Goal: Transaction & Acquisition: Book appointment/travel/reservation

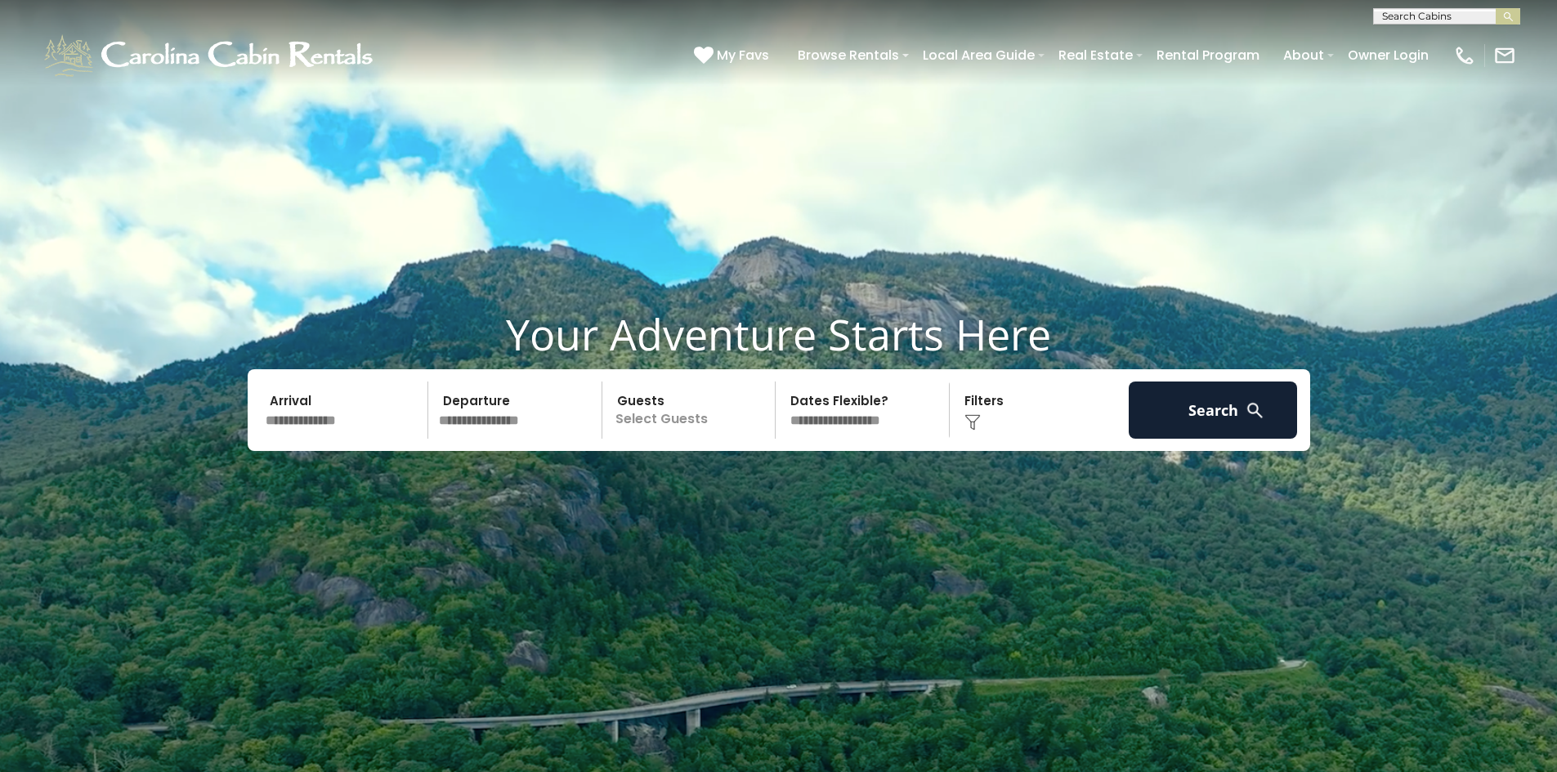
click at [311, 411] on input "text" at bounding box center [344, 410] width 169 height 57
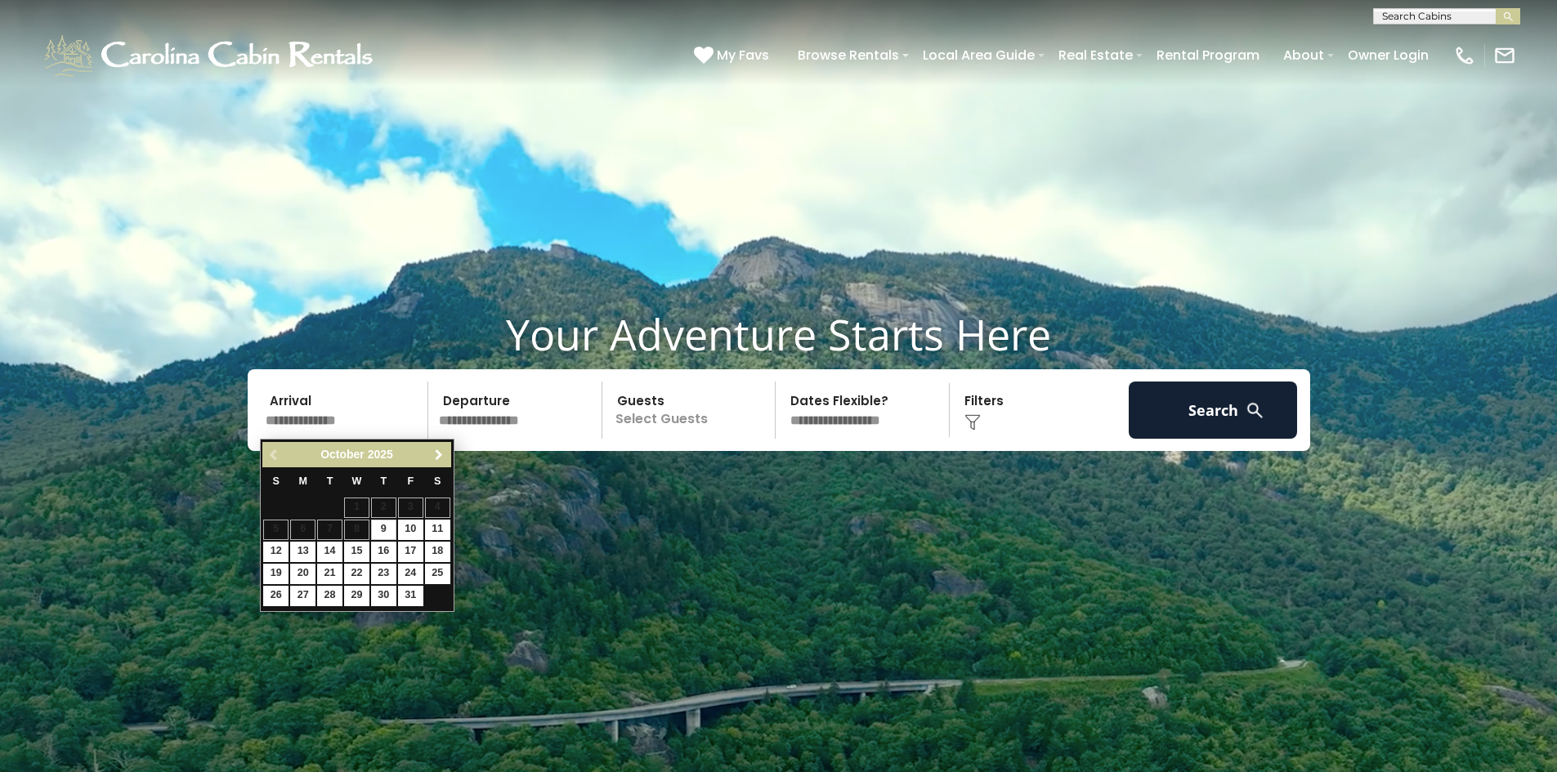
click at [436, 455] on span "Next" at bounding box center [438, 455] width 13 height 13
click at [361, 592] on link "26" at bounding box center [356, 596] width 25 height 20
type input "********"
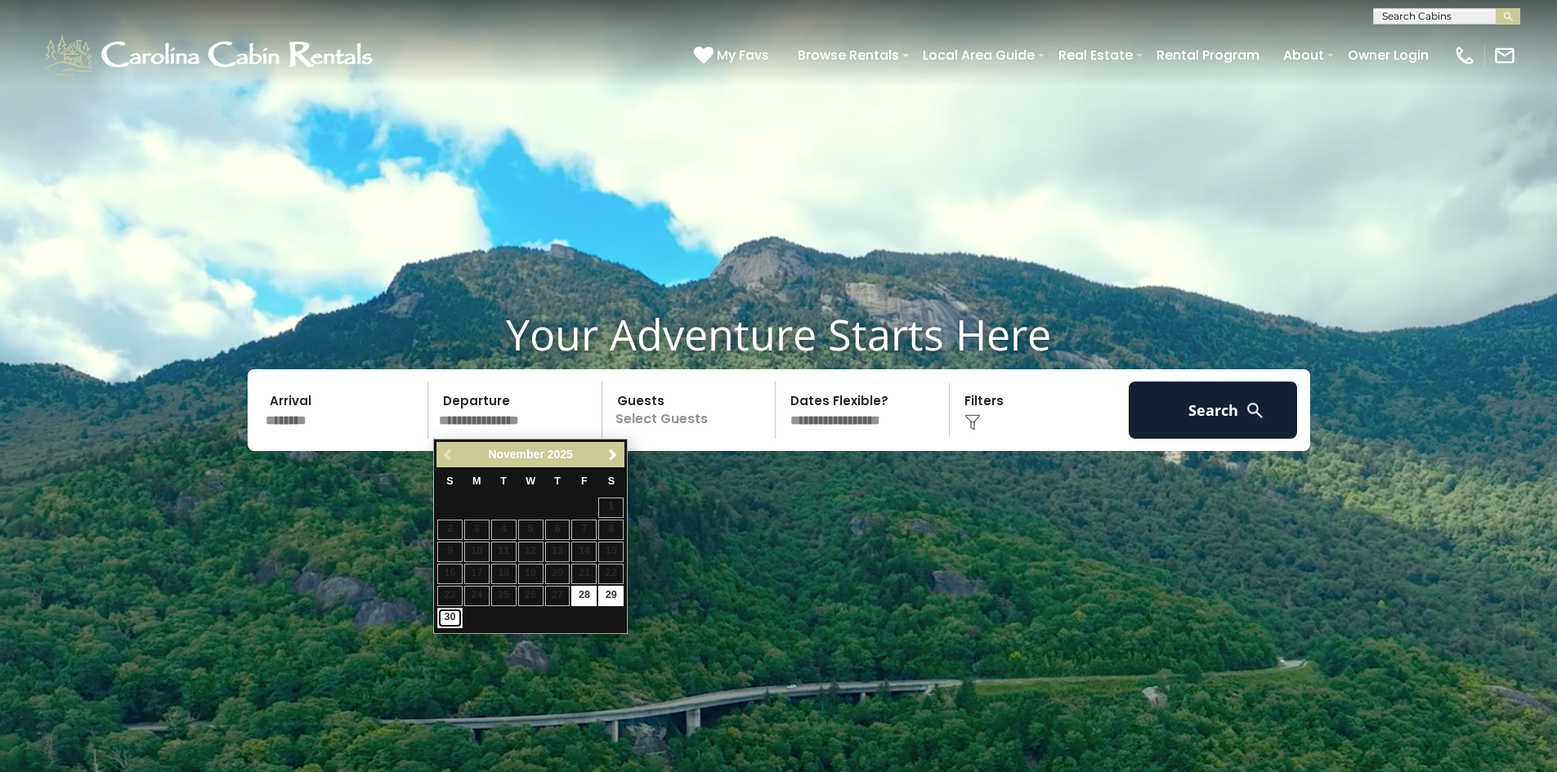
click at [447, 620] on link "30" at bounding box center [449, 618] width 25 height 20
type input "********"
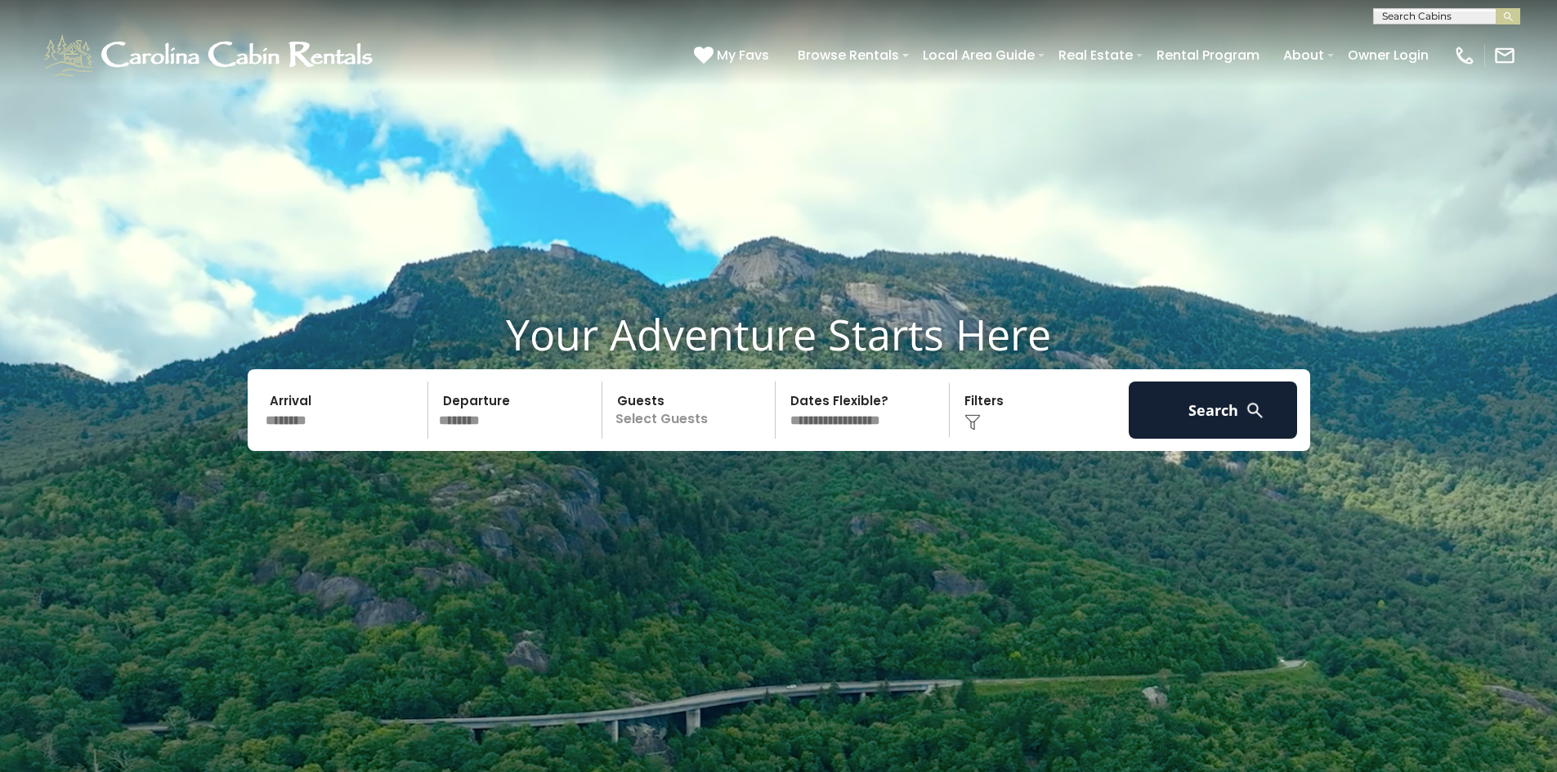
click at [635, 427] on p "Select Guests" at bounding box center [691, 410] width 168 height 57
click at [771, 478] on span "+" at bounding box center [769, 477] width 7 height 16
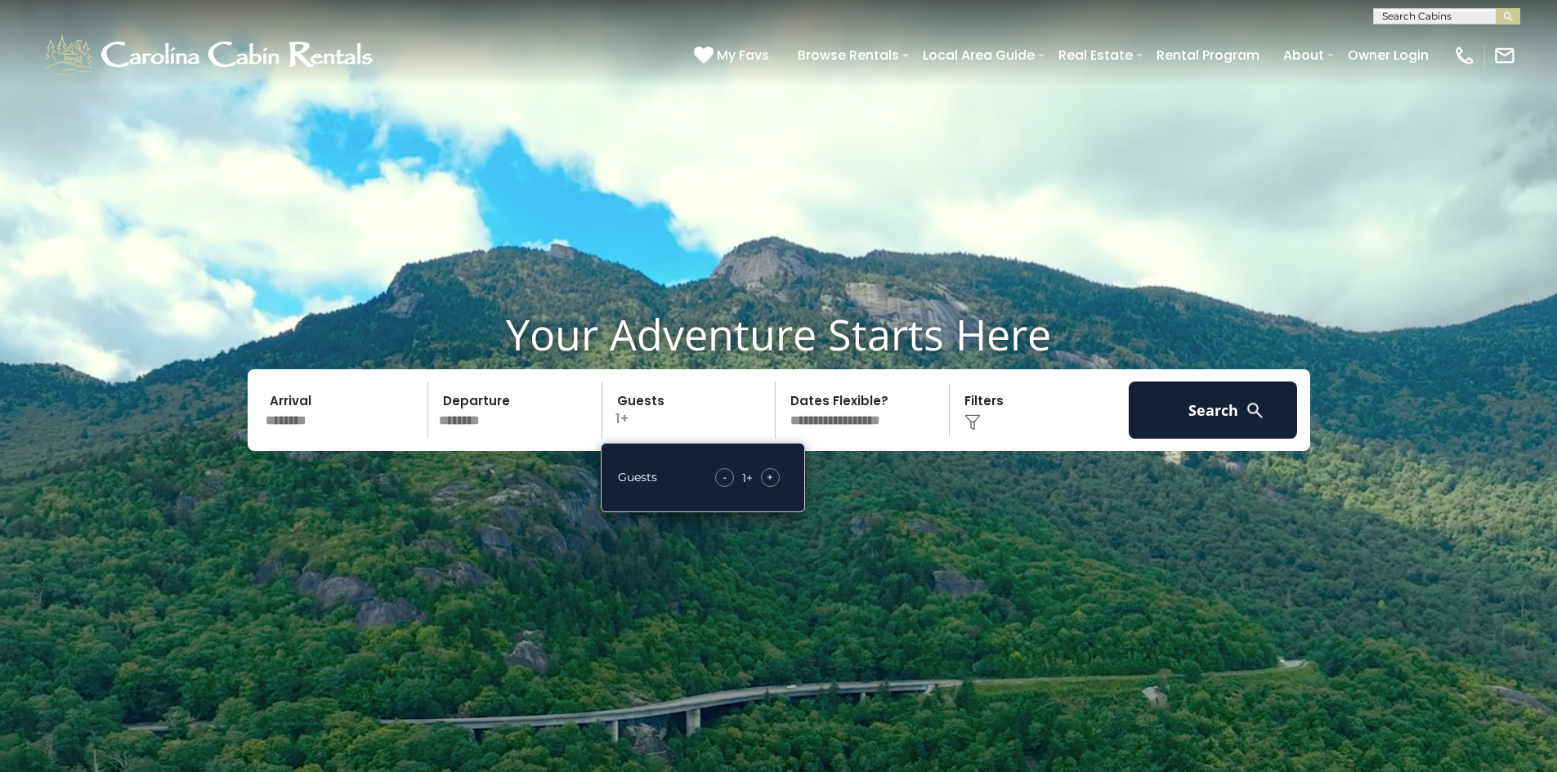
click at [771, 478] on span "+" at bounding box center [769, 477] width 7 height 16
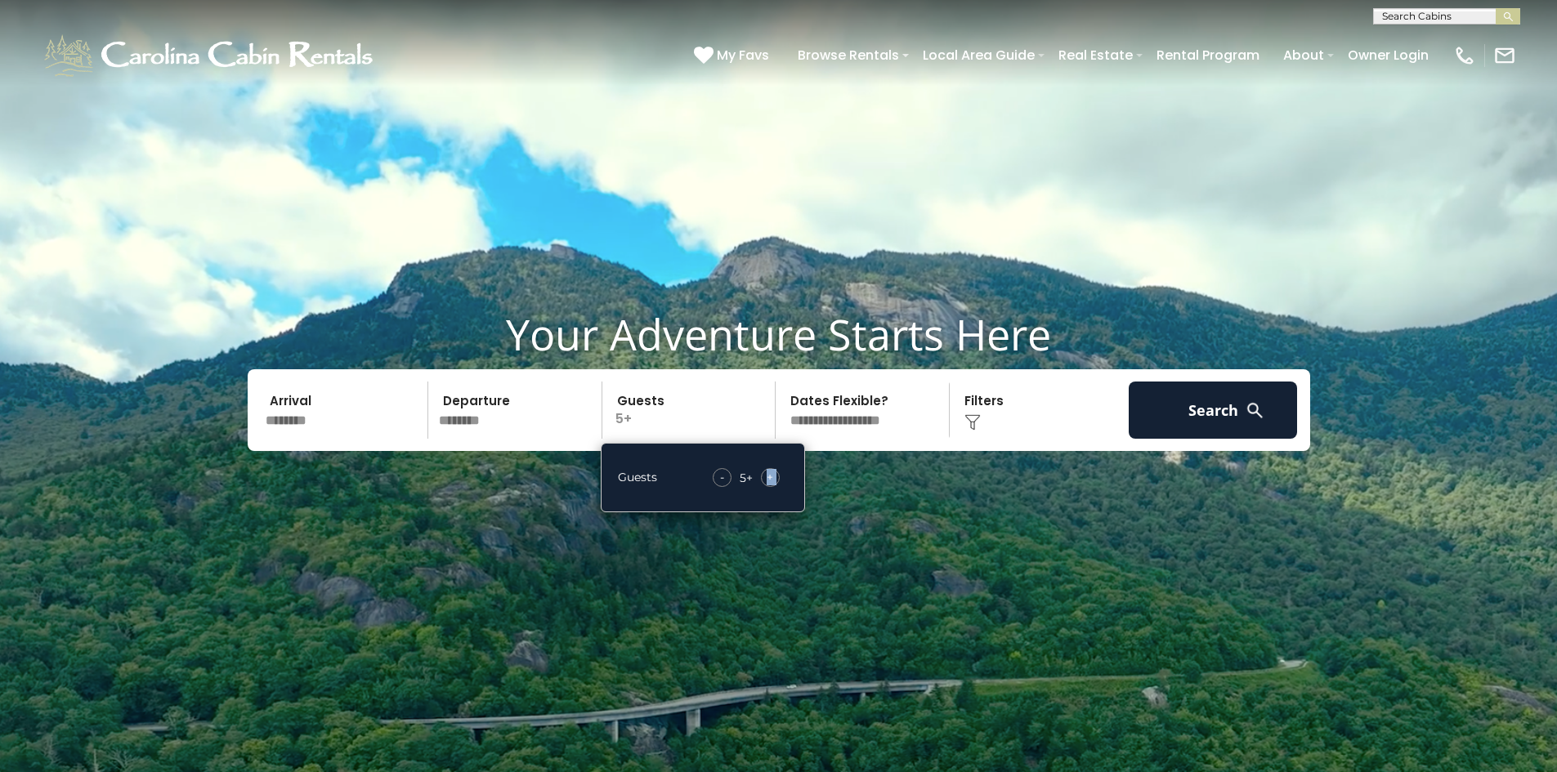
click at [771, 478] on span "+" at bounding box center [769, 477] width 7 height 16
click at [976, 419] on img at bounding box center [972, 422] width 16 height 16
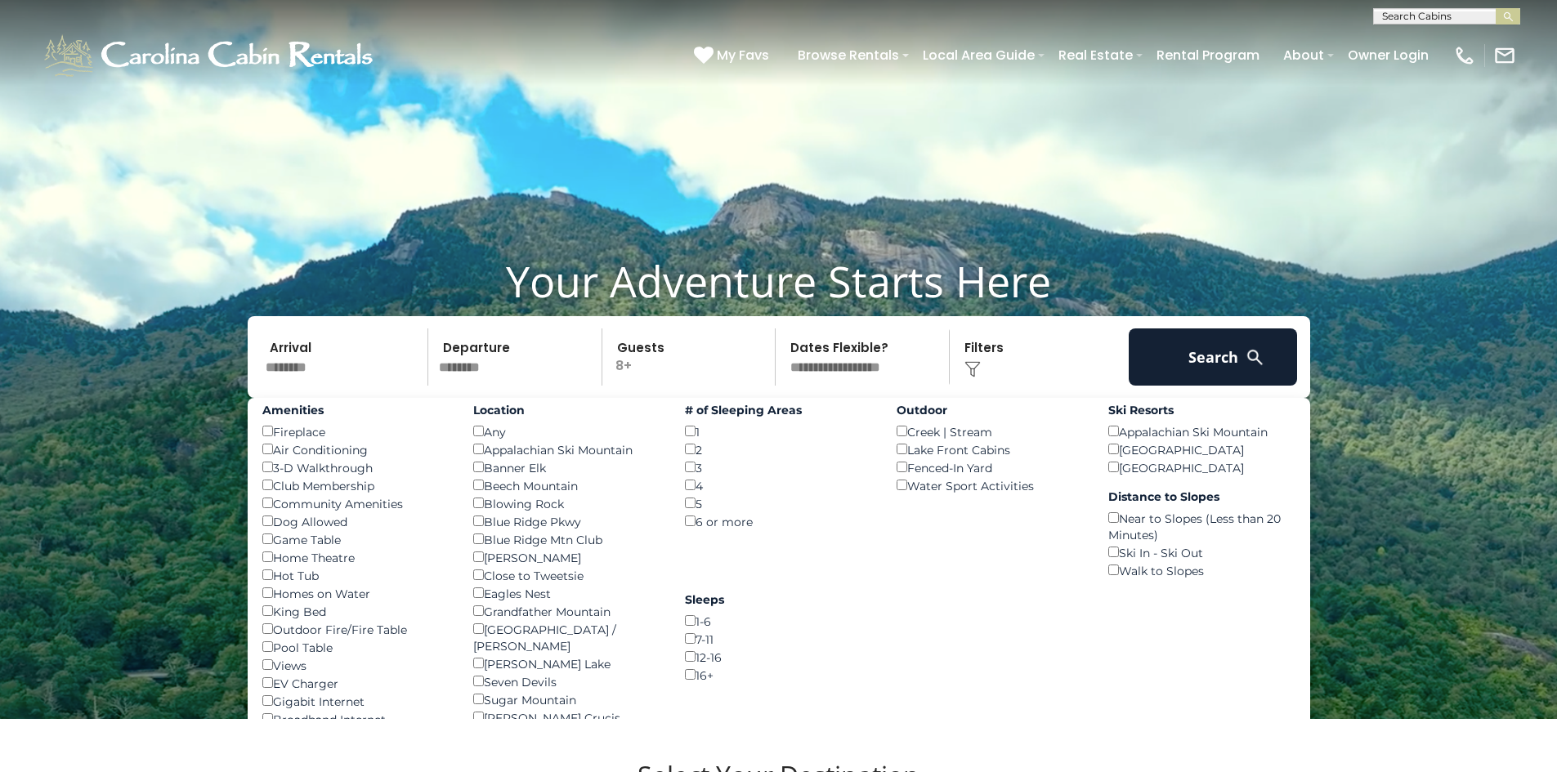
scroll to position [82, 0]
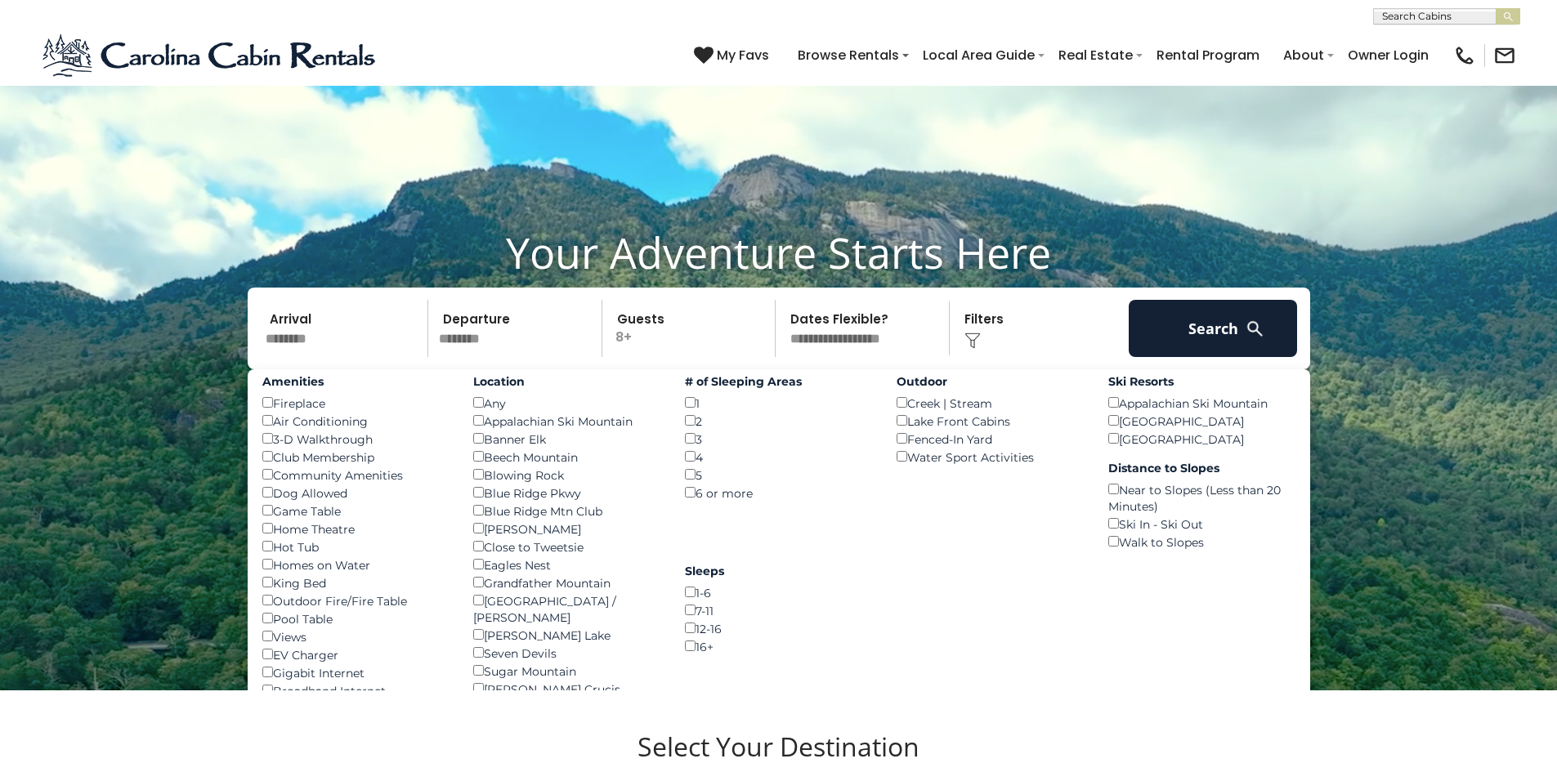
click at [272, 540] on div "Hot Tub ()" at bounding box center [355, 547] width 187 height 18
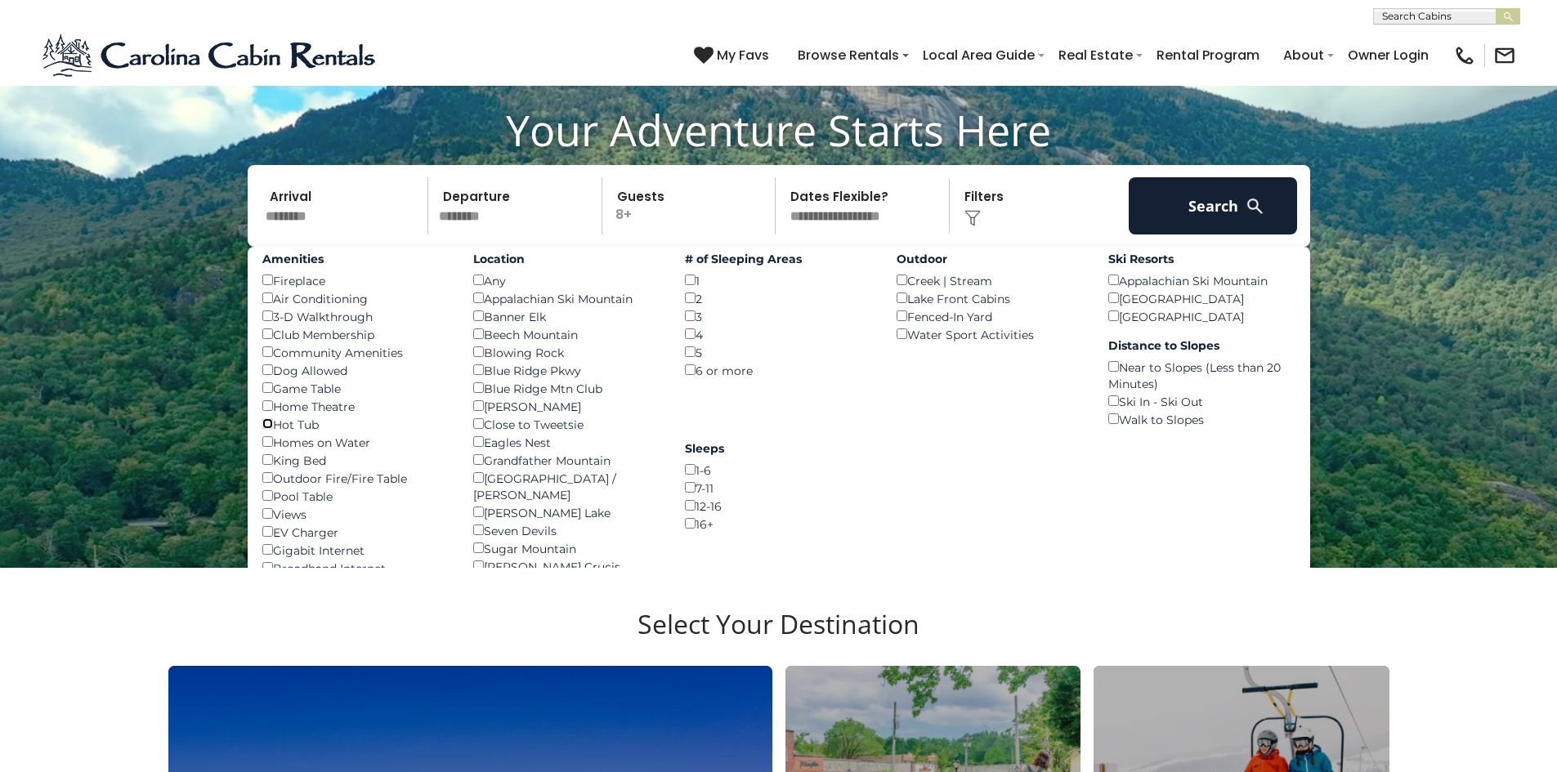
scroll to position [245, 0]
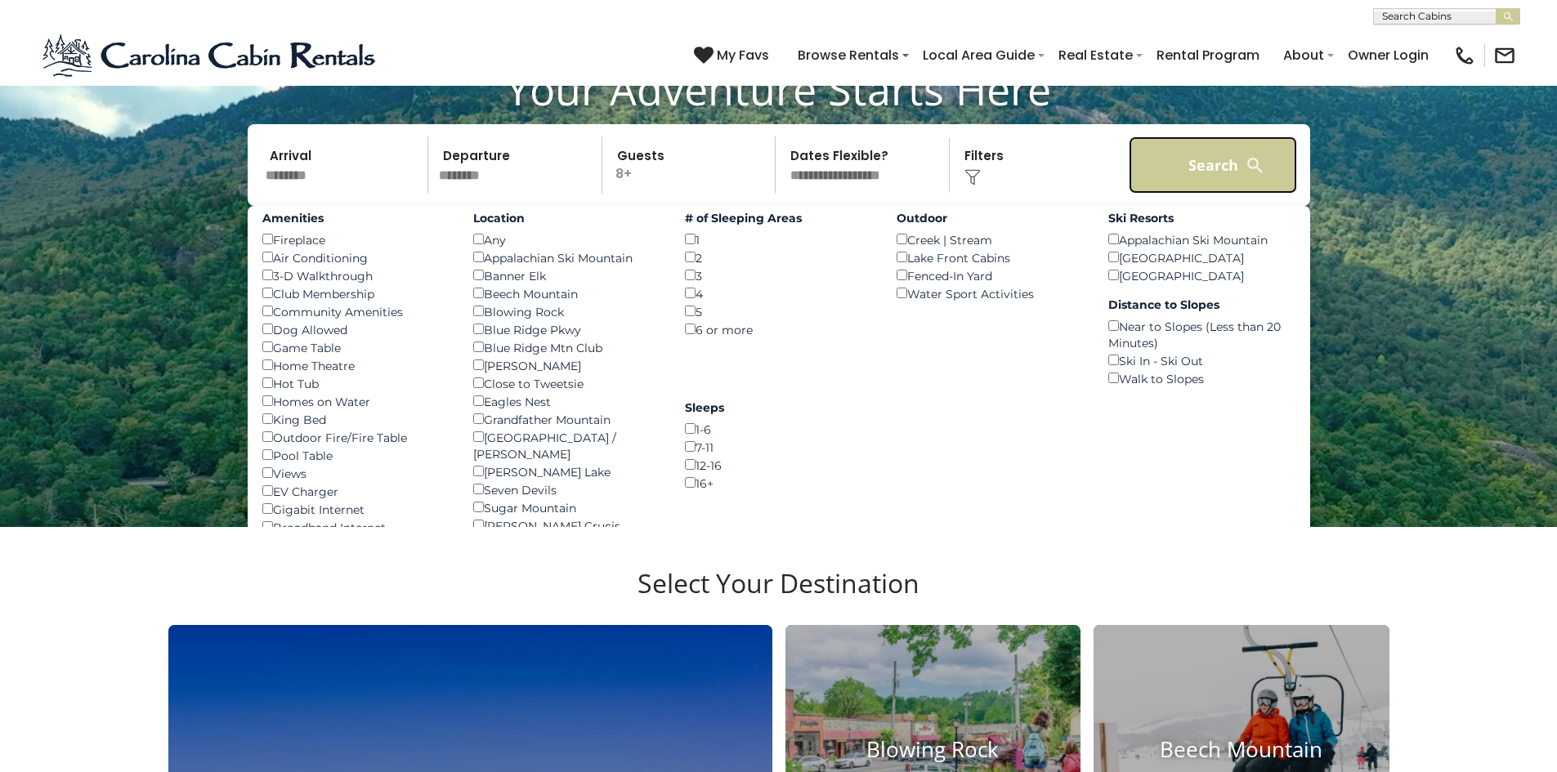
click at [1210, 173] on button "Search" at bounding box center [1212, 164] width 169 height 57
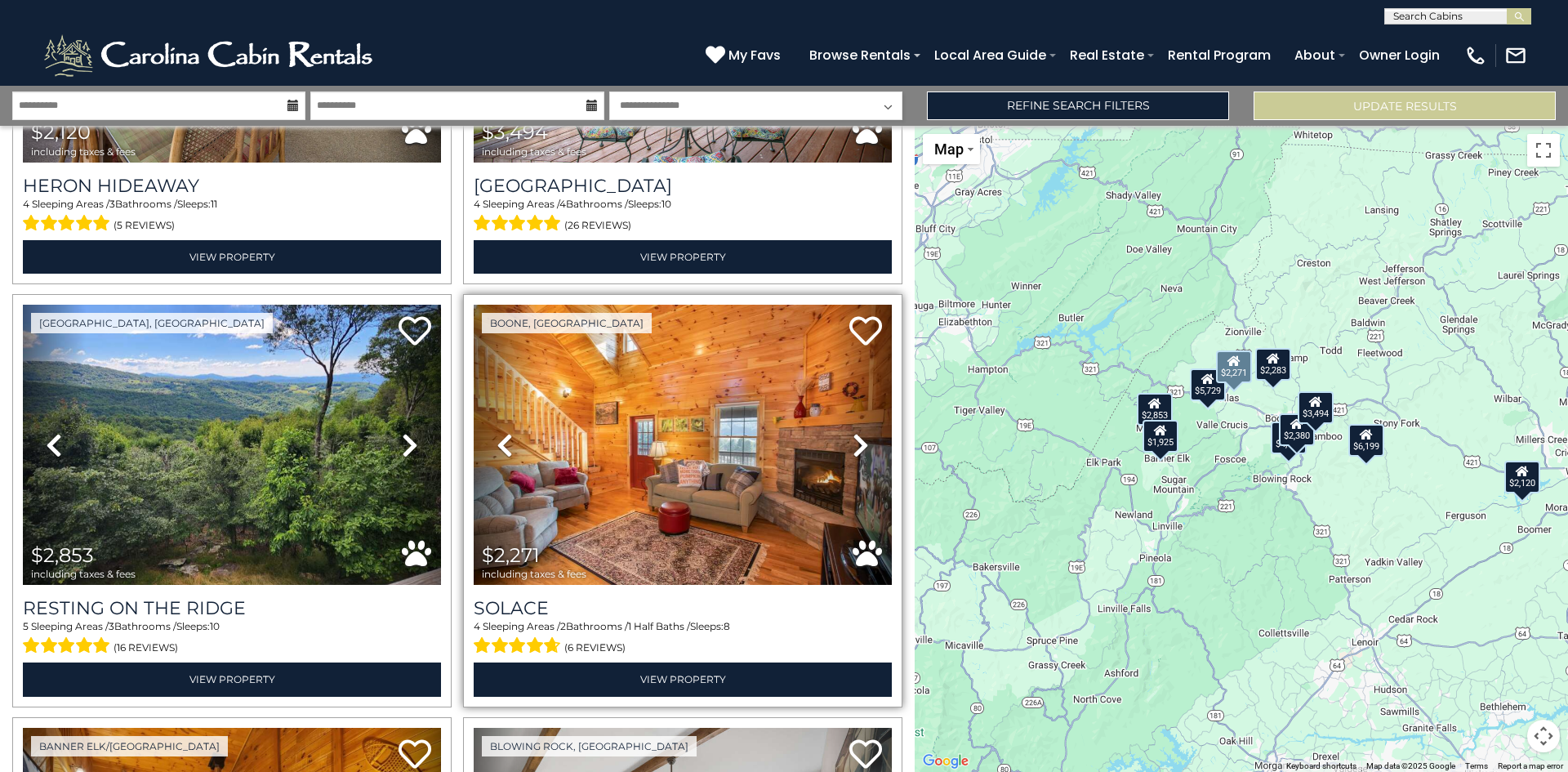
scroll to position [327, 0]
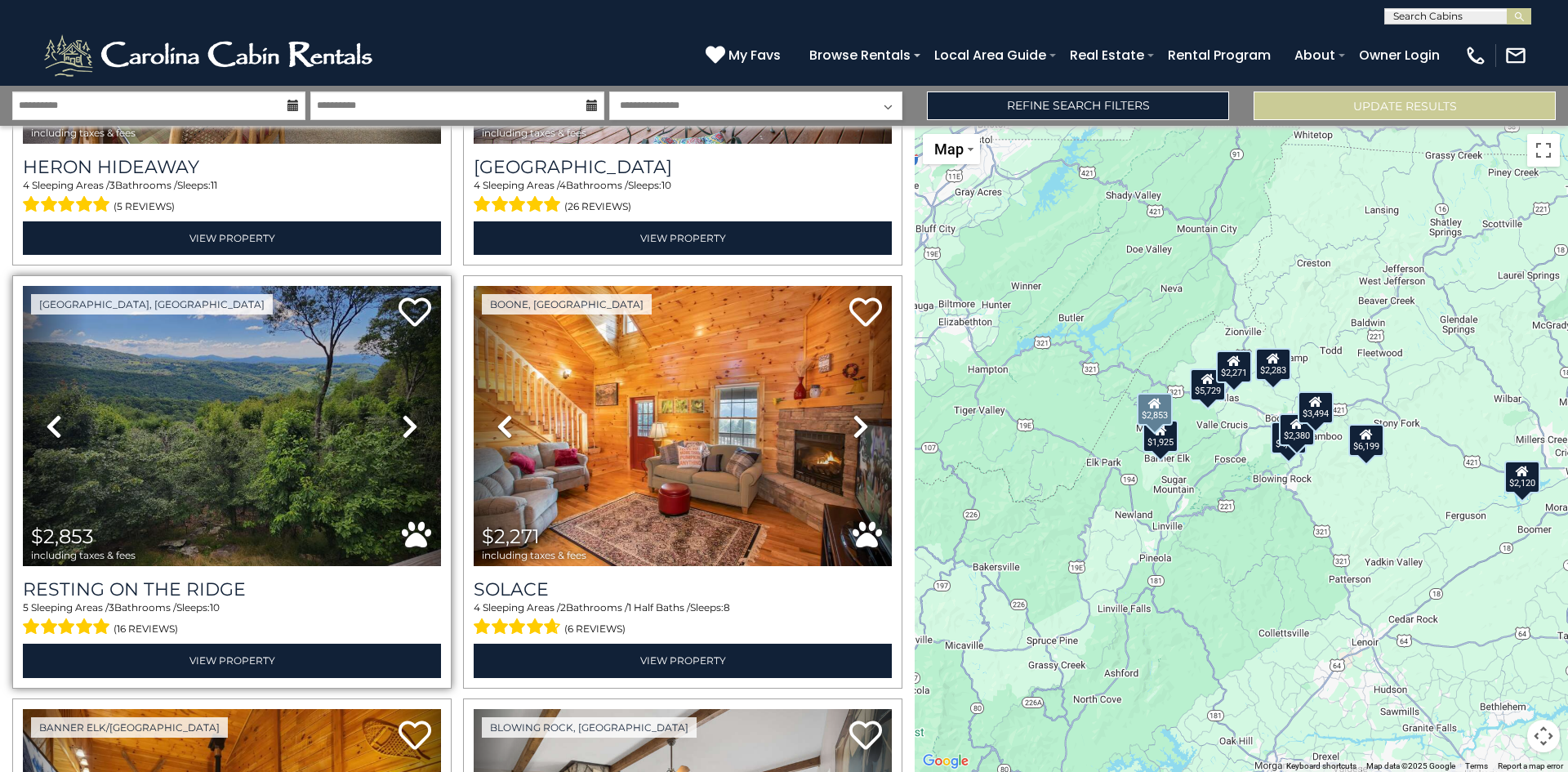
click at [404, 426] on icon at bounding box center [410, 426] width 16 height 26
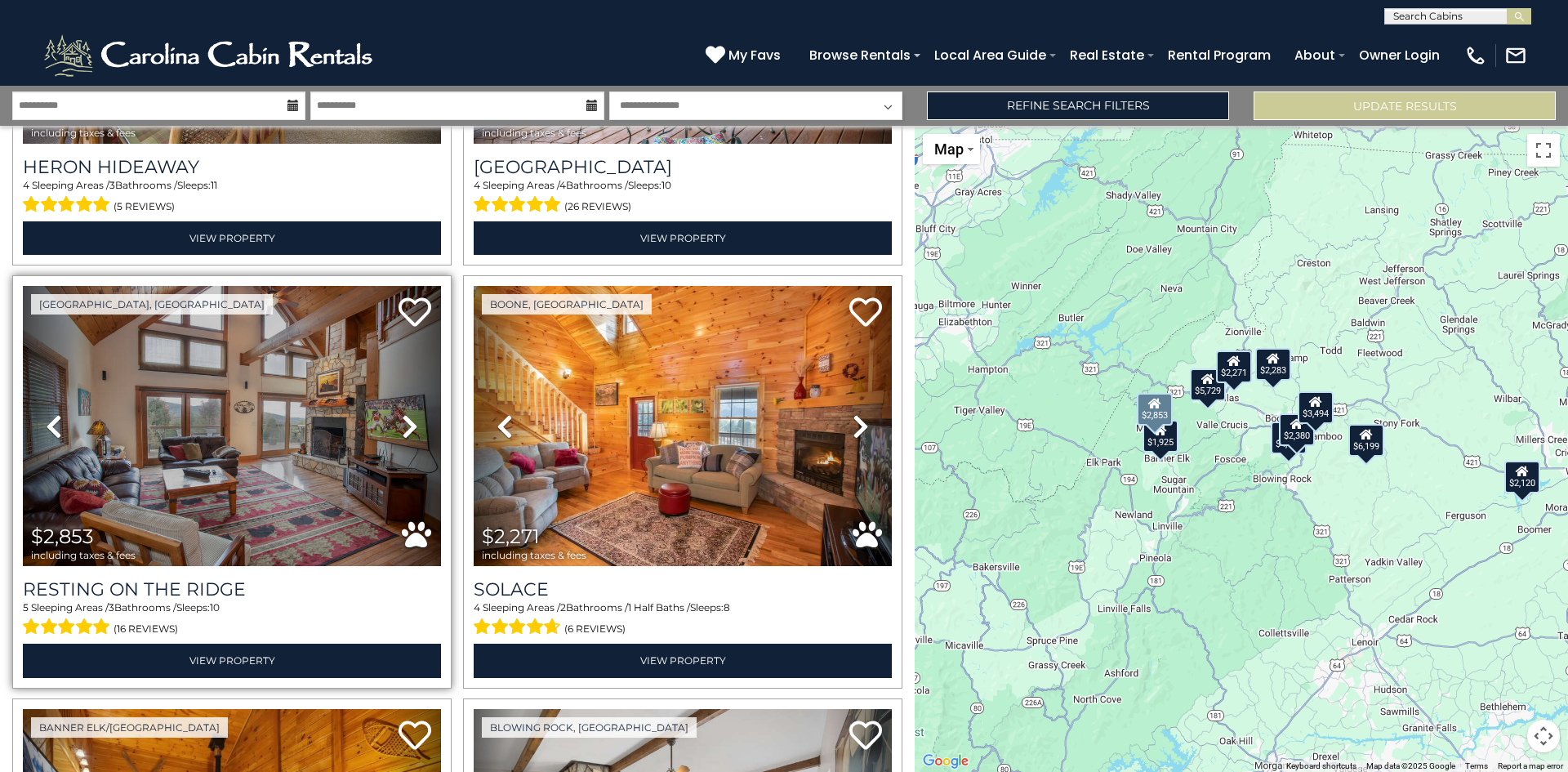
click at [404, 426] on icon at bounding box center [410, 426] width 16 height 26
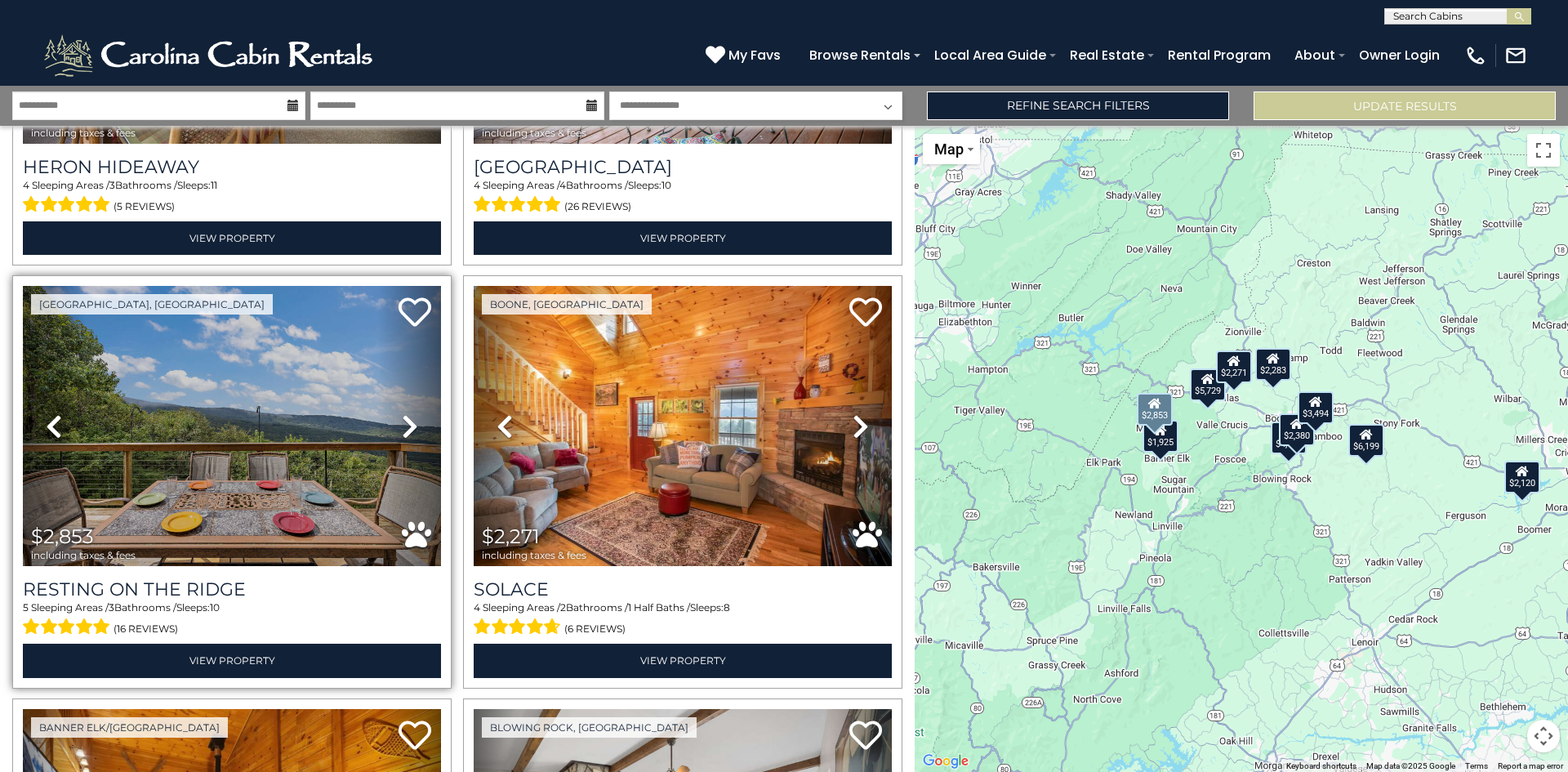
click at [404, 426] on icon at bounding box center [410, 426] width 16 height 26
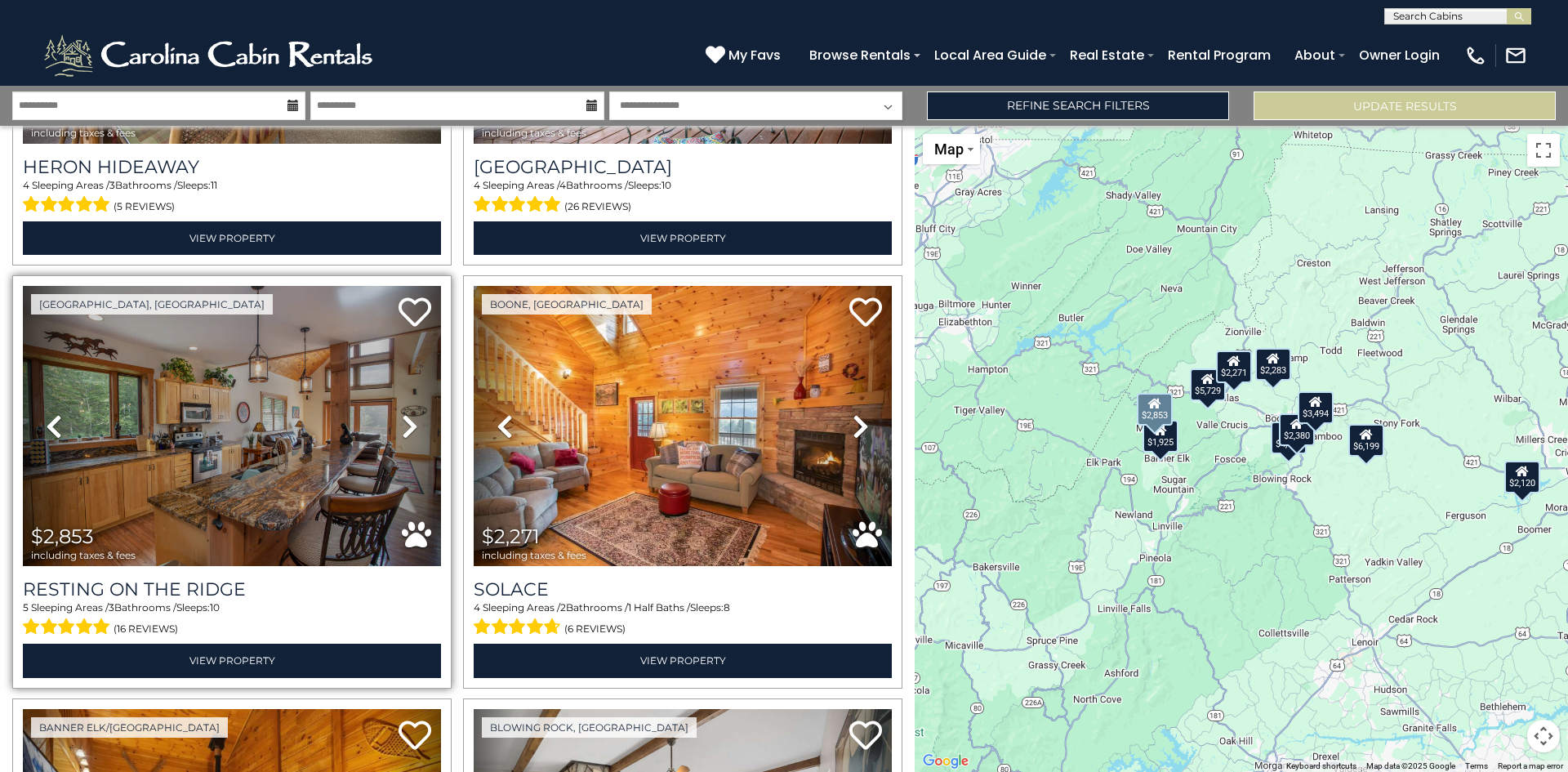
click at [404, 426] on icon at bounding box center [410, 426] width 16 height 26
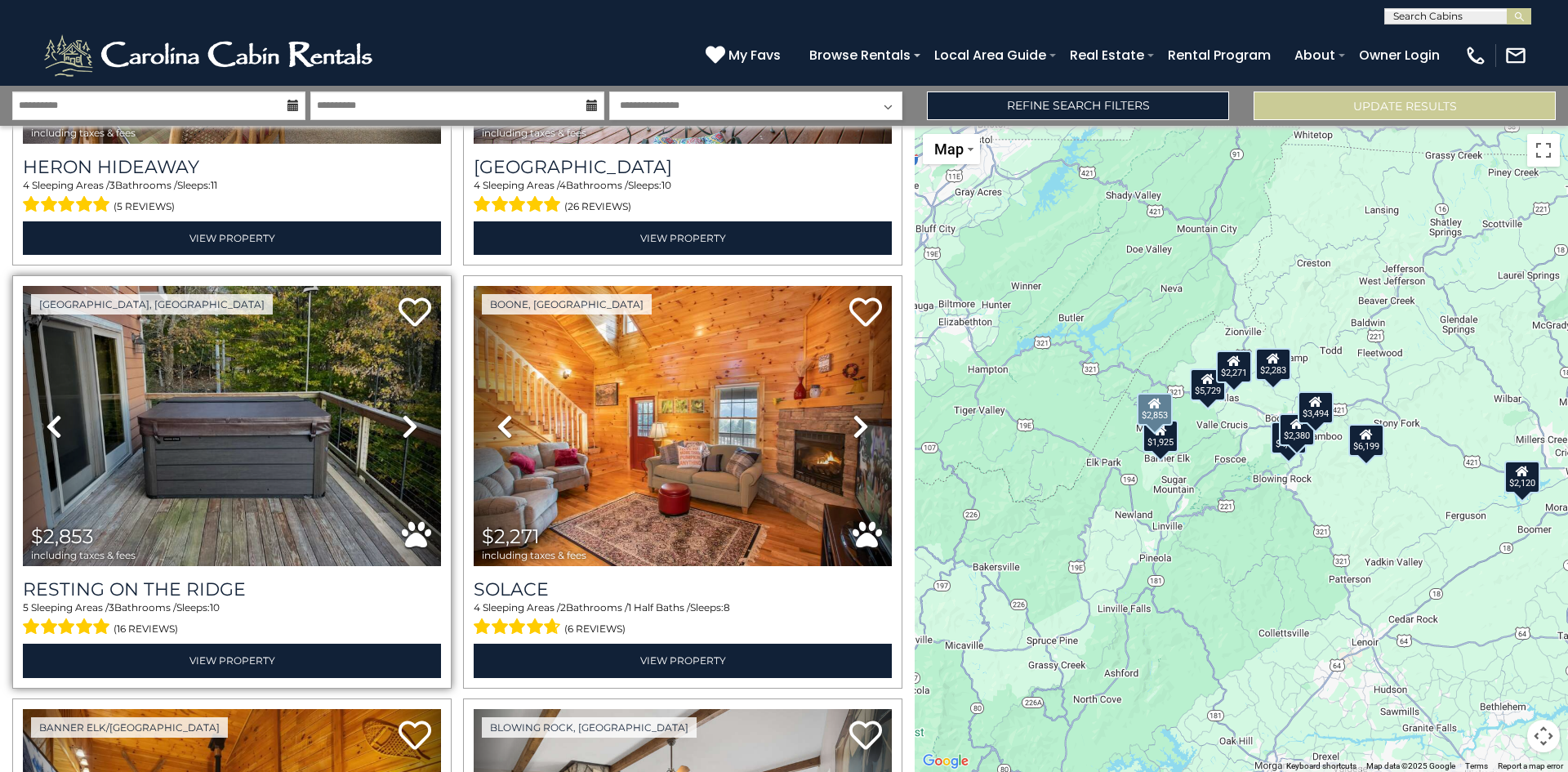
click at [404, 426] on icon at bounding box center [410, 426] width 16 height 26
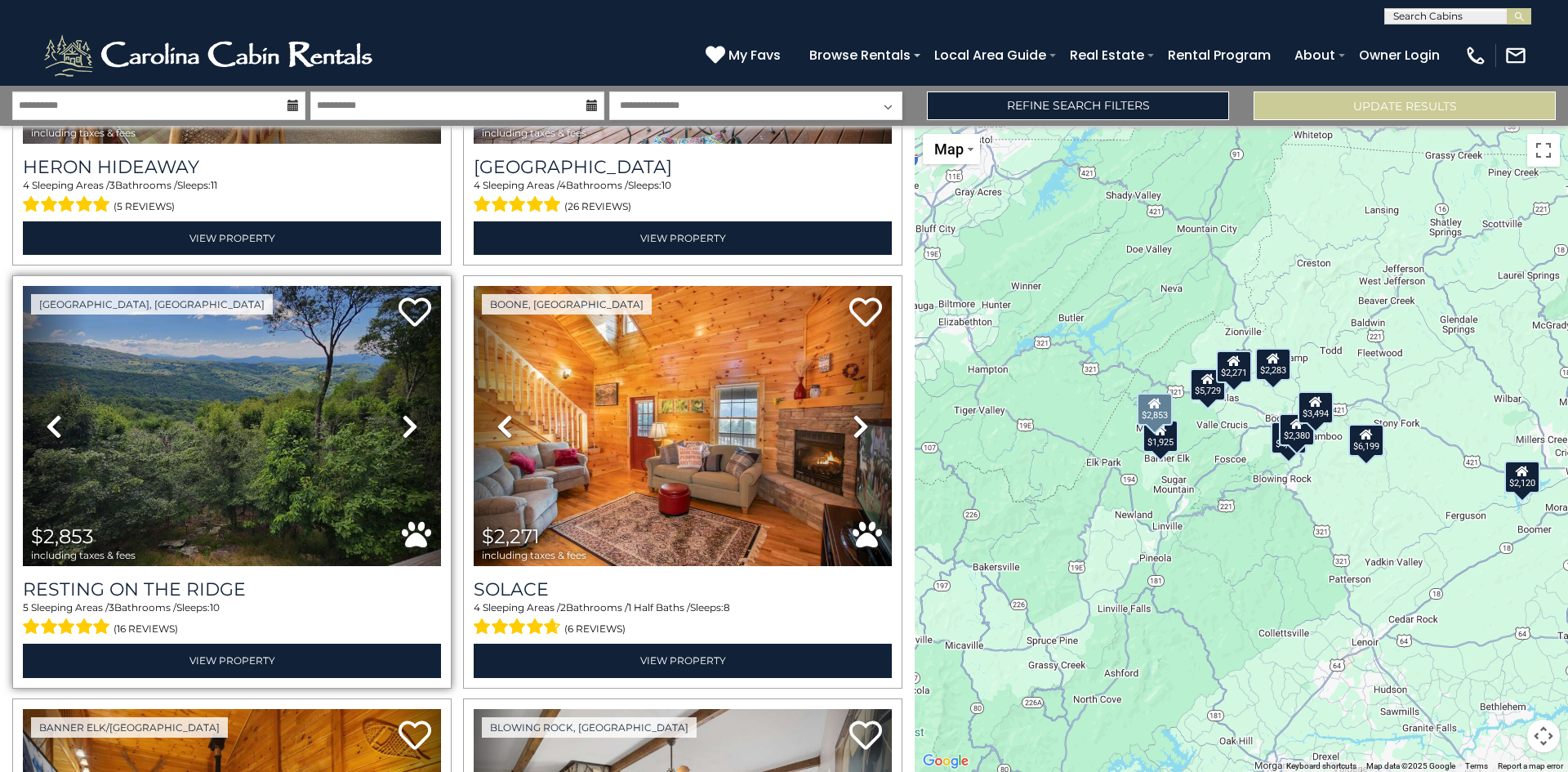
click at [404, 426] on icon at bounding box center [410, 426] width 16 height 26
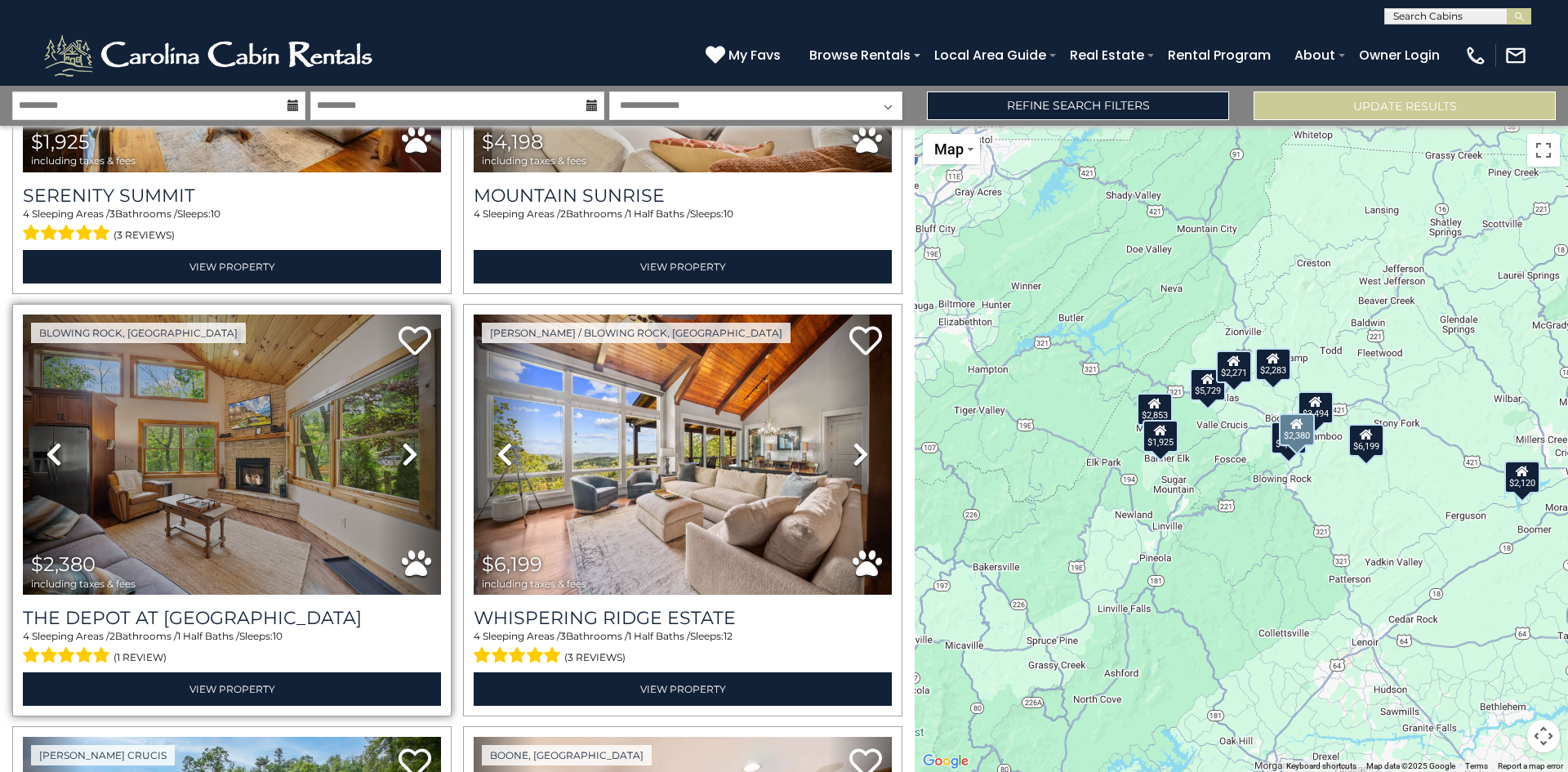
scroll to position [1226, 0]
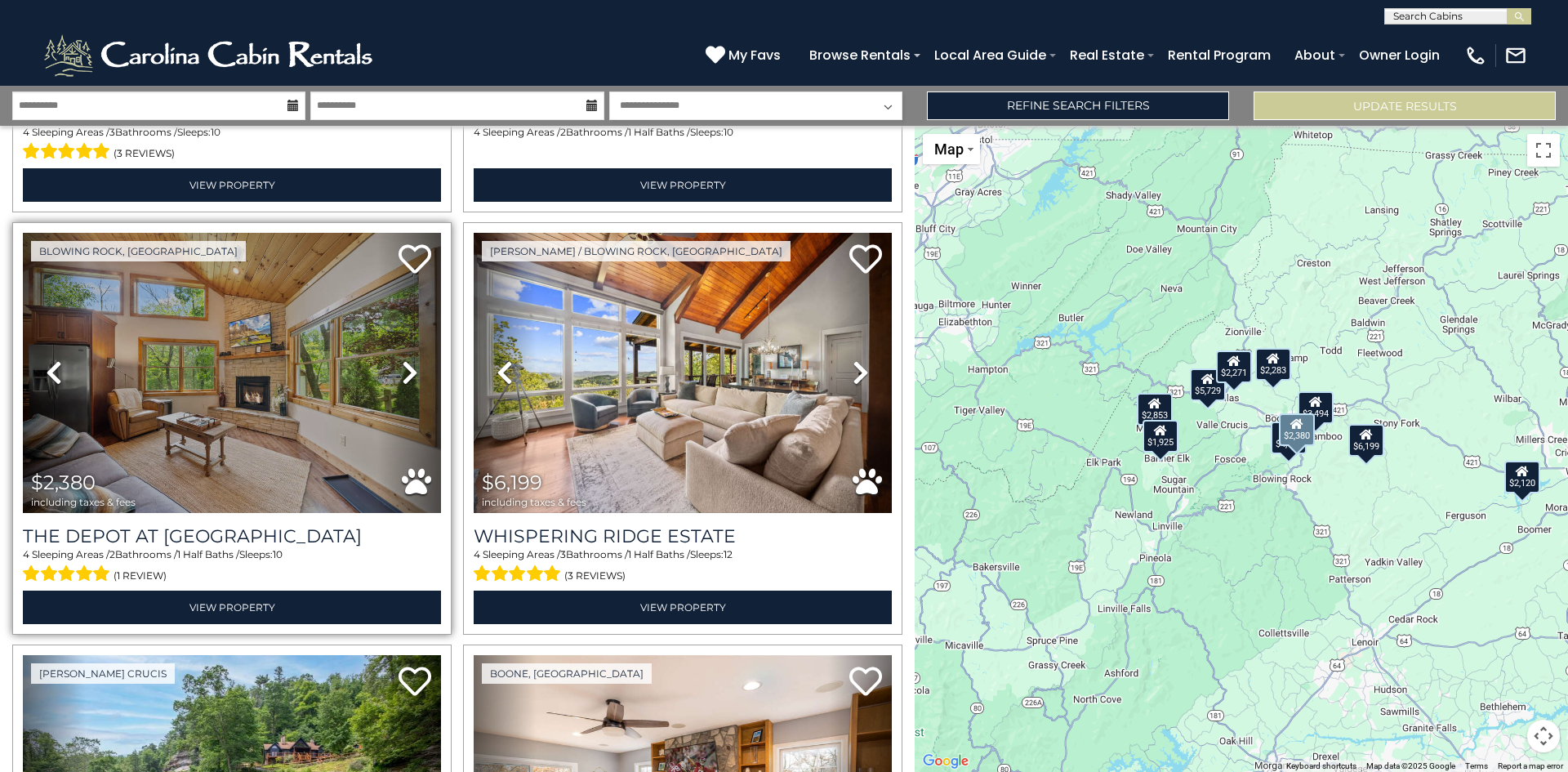
click at [404, 369] on icon at bounding box center [410, 373] width 16 height 26
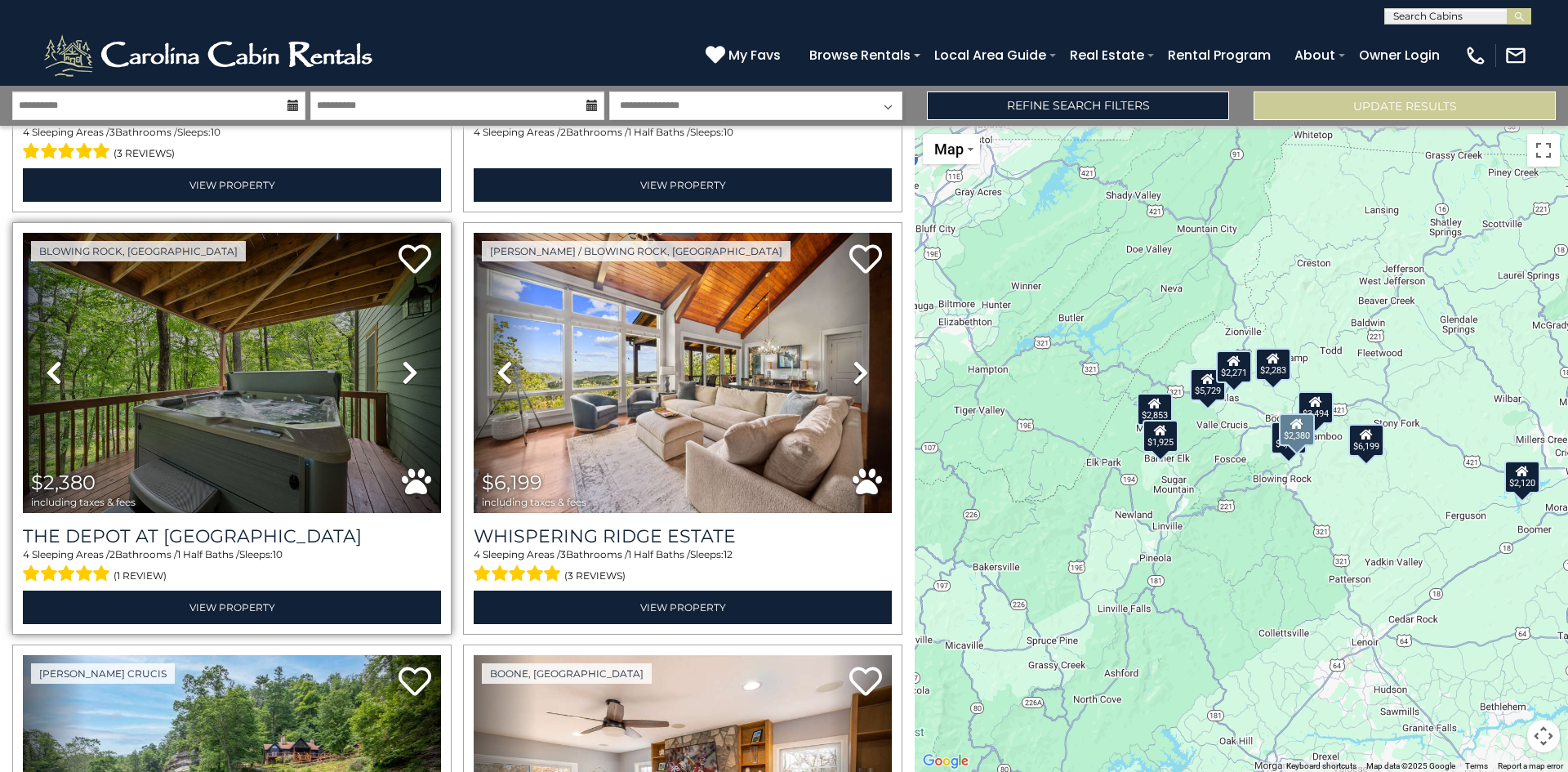
click at [404, 369] on icon at bounding box center [410, 373] width 16 height 26
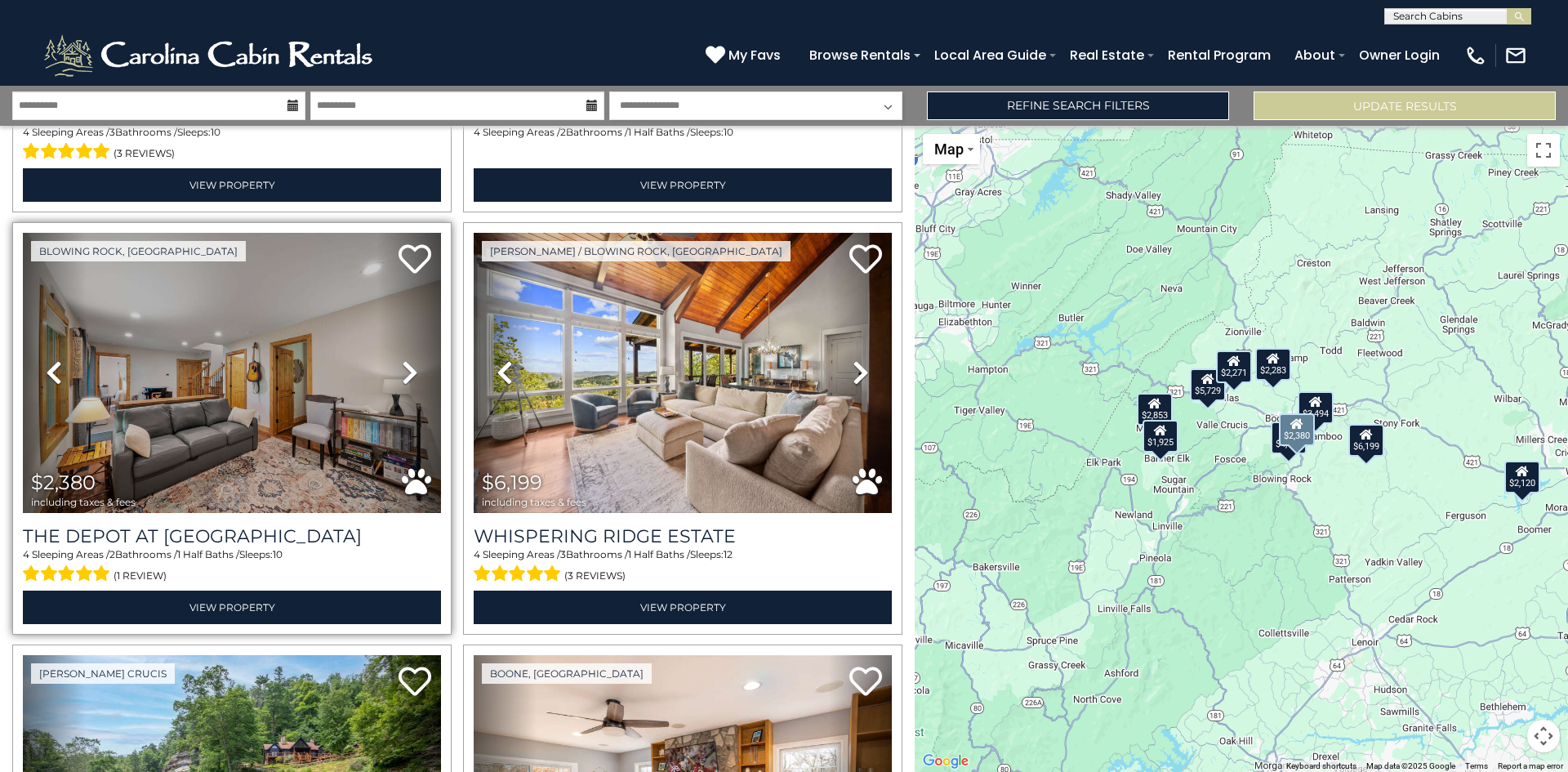
click at [404, 369] on icon at bounding box center [410, 373] width 16 height 26
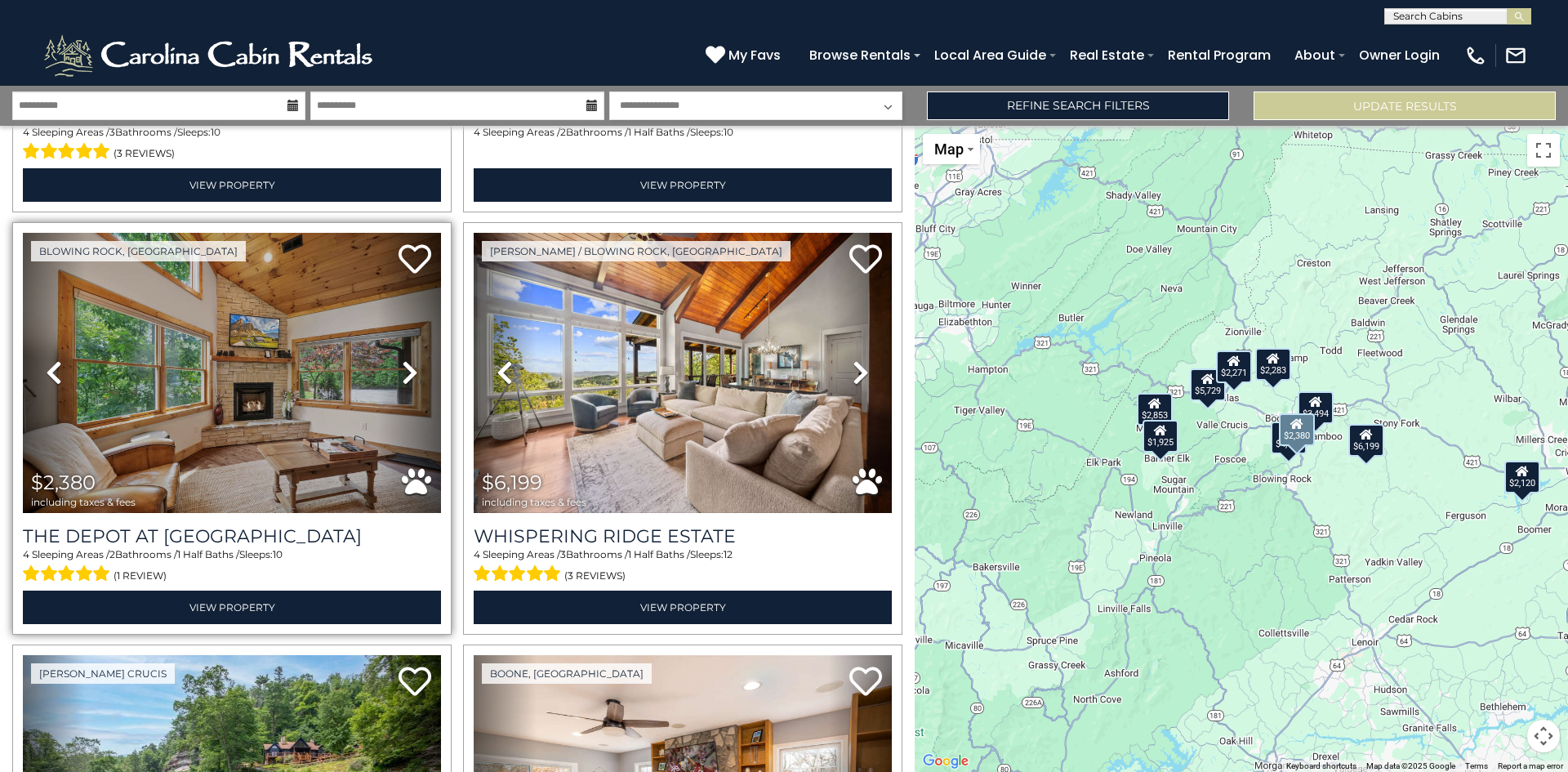
click at [404, 369] on icon at bounding box center [410, 373] width 16 height 26
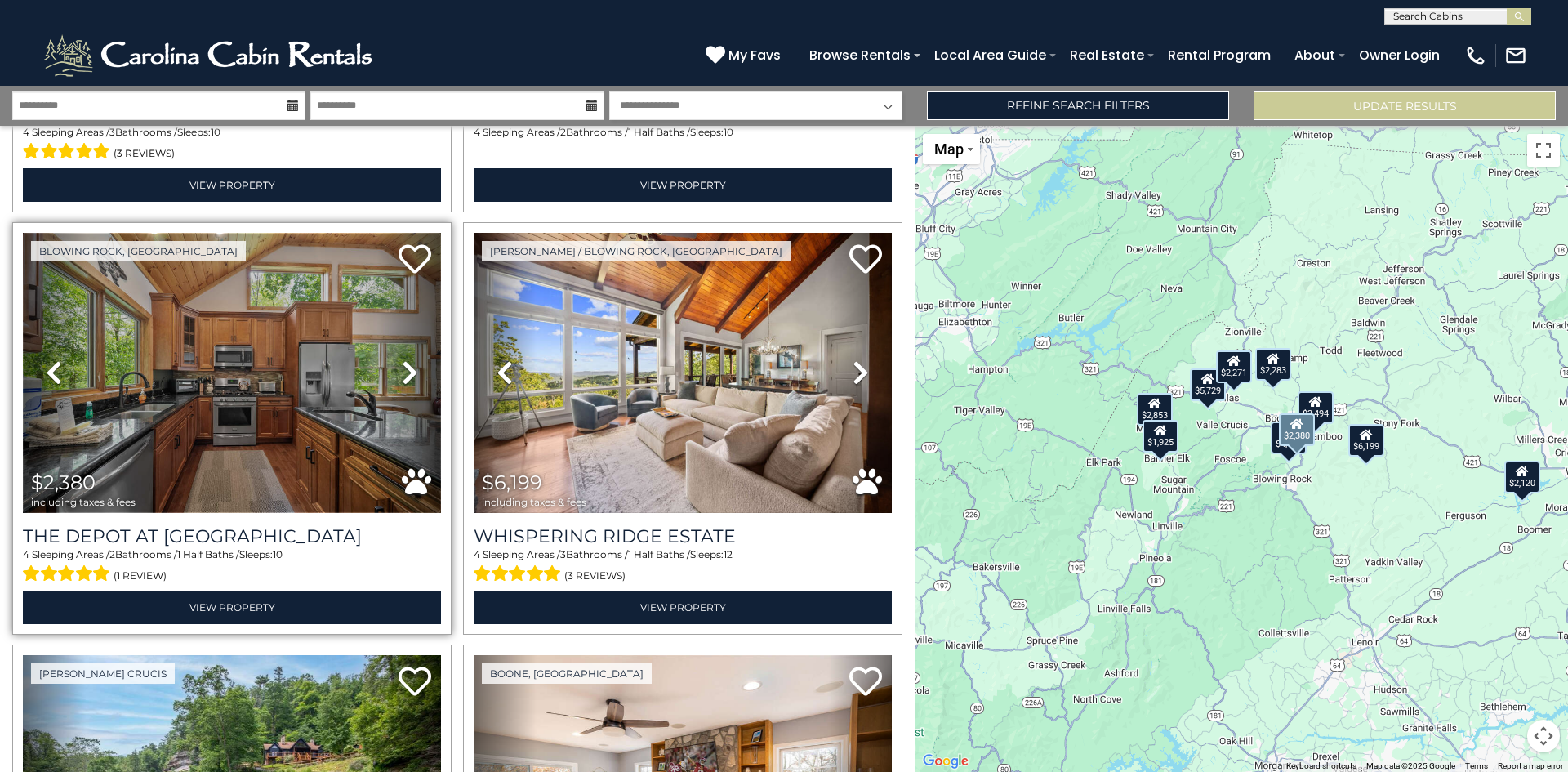
click at [245, 333] on img at bounding box center [232, 373] width 418 height 280
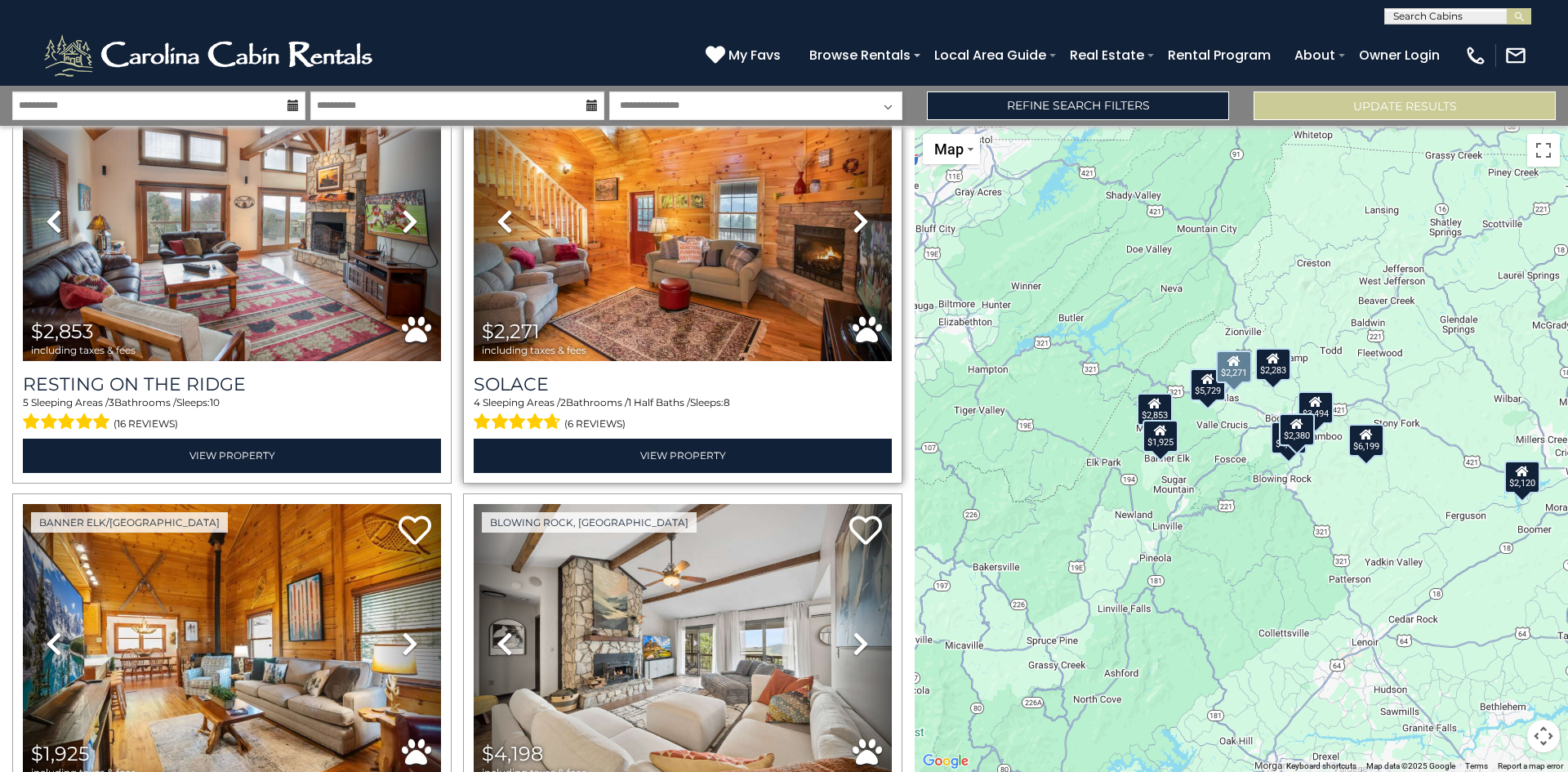
scroll to position [503, 0]
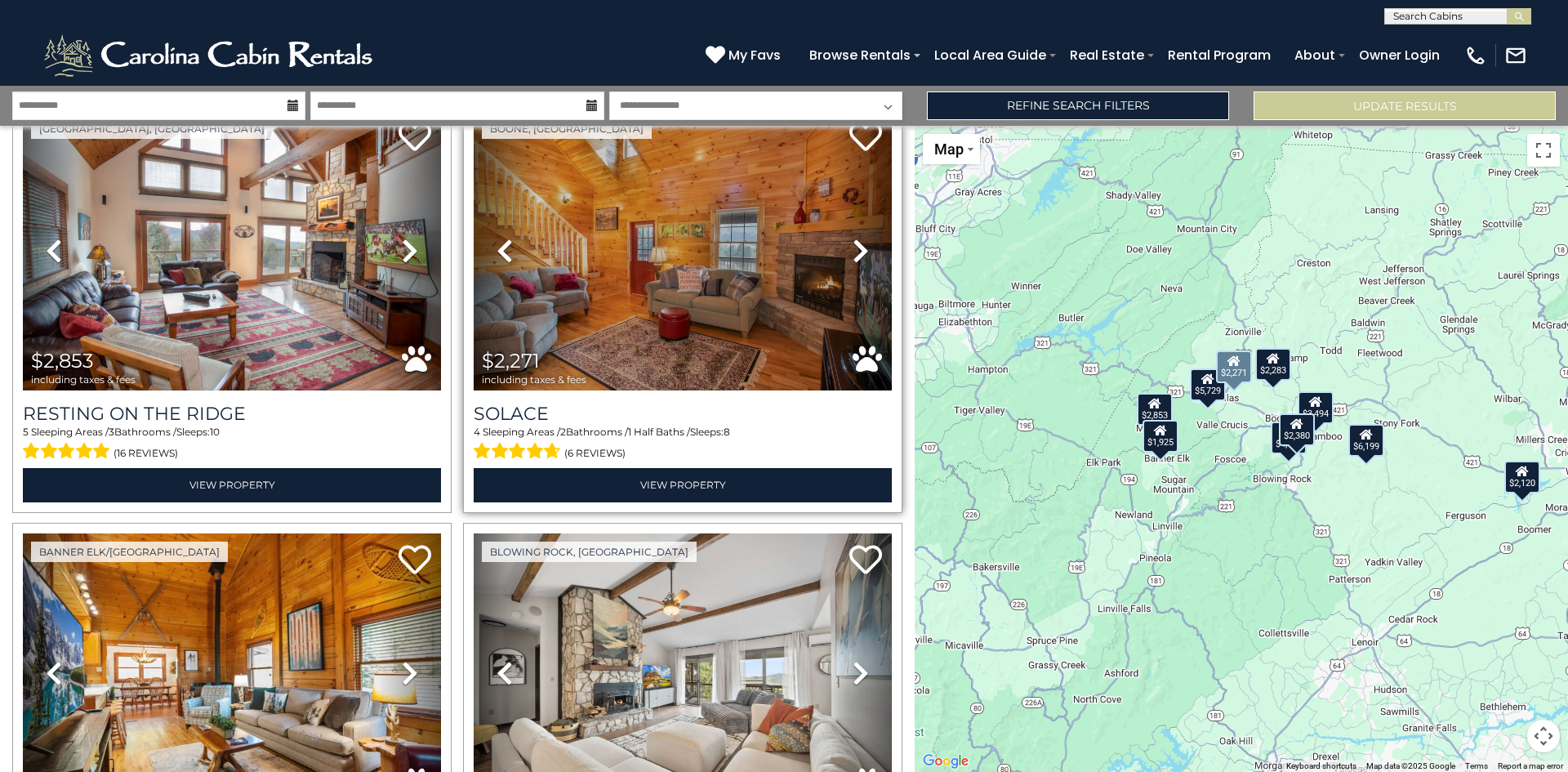
click at [841, 250] on link "Next" at bounding box center [859, 250] width 63 height 280
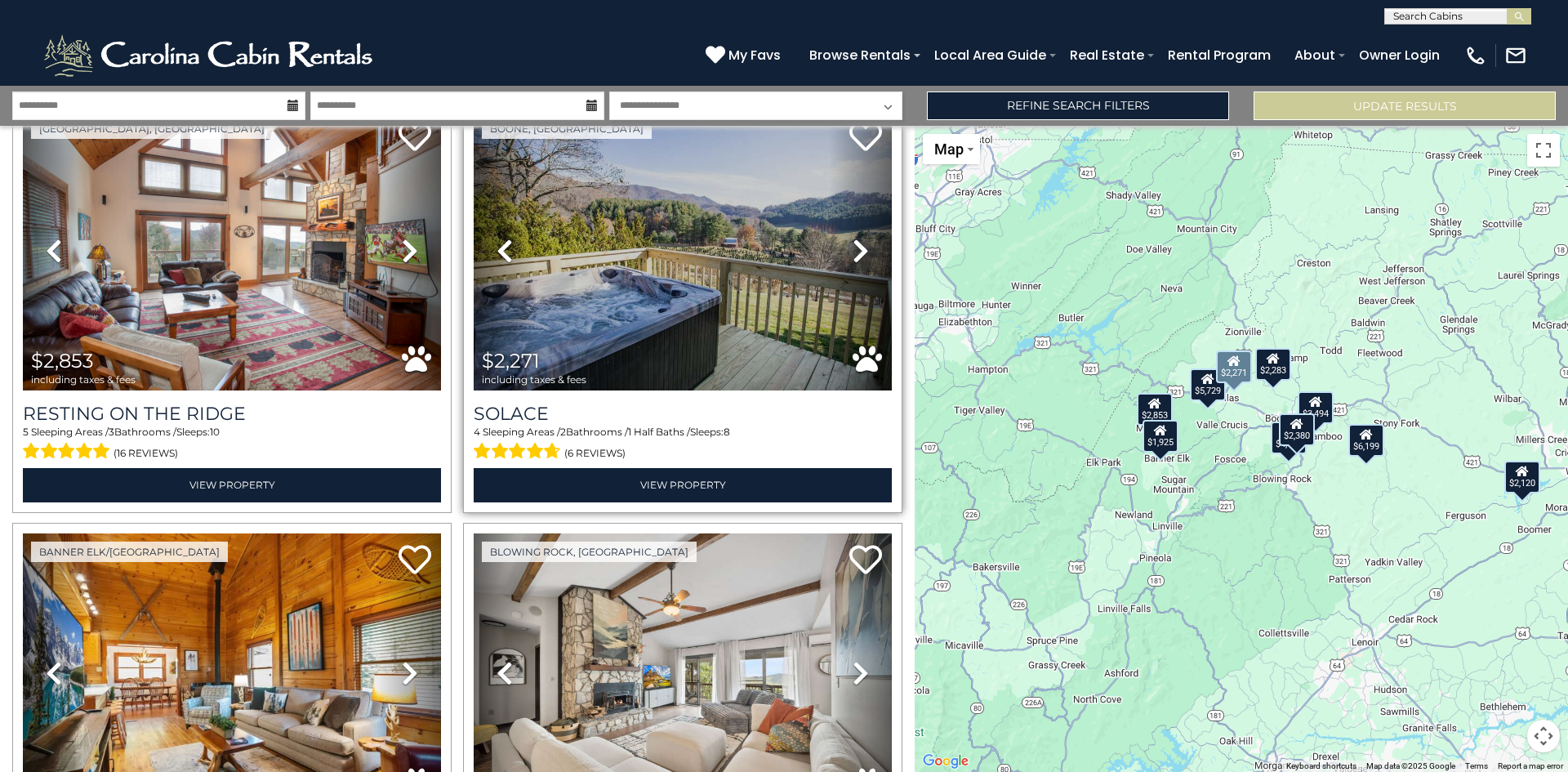
click at [852, 249] on icon at bounding box center [860, 251] width 16 height 26
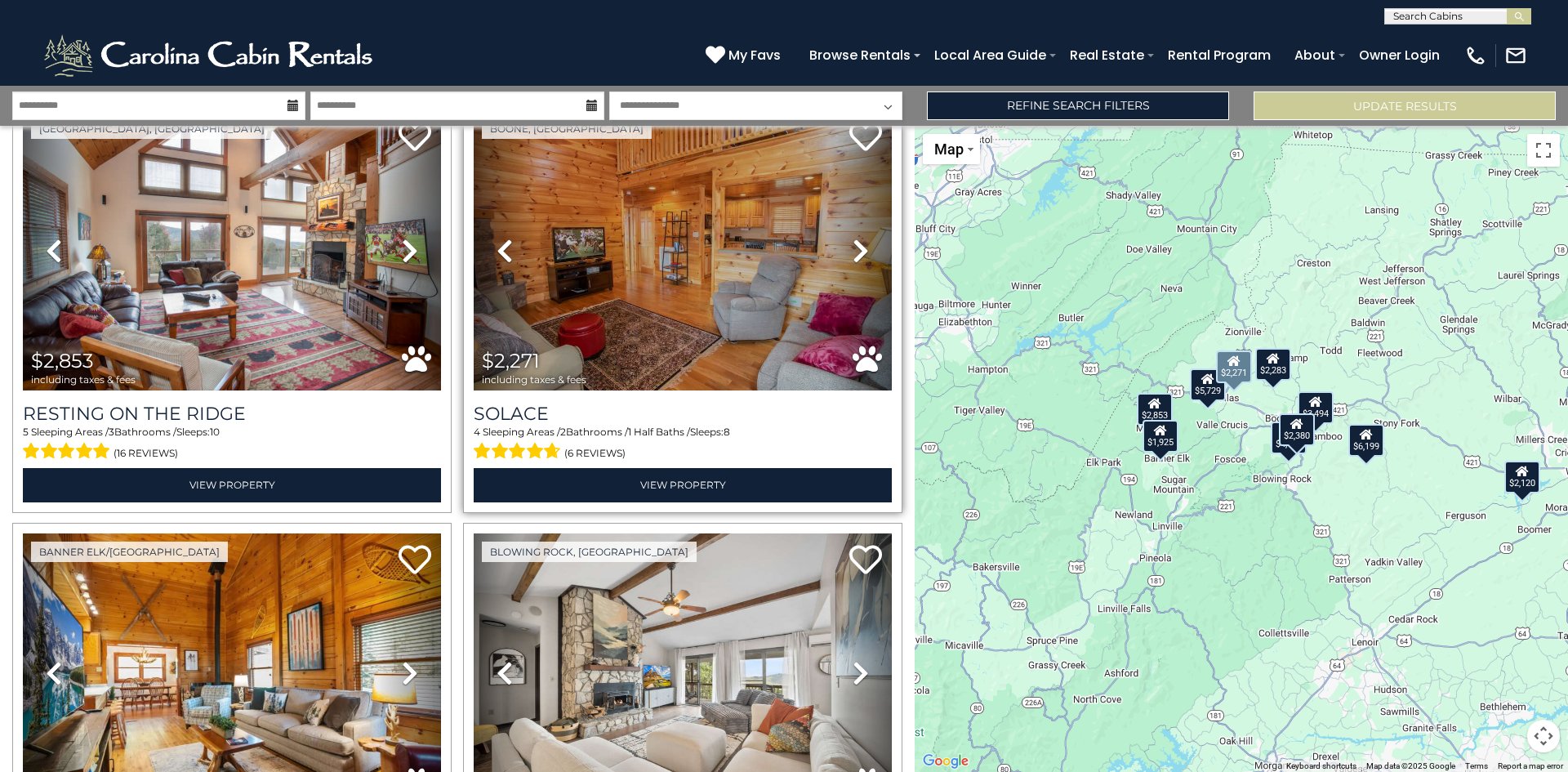
click at [852, 249] on icon at bounding box center [860, 251] width 16 height 26
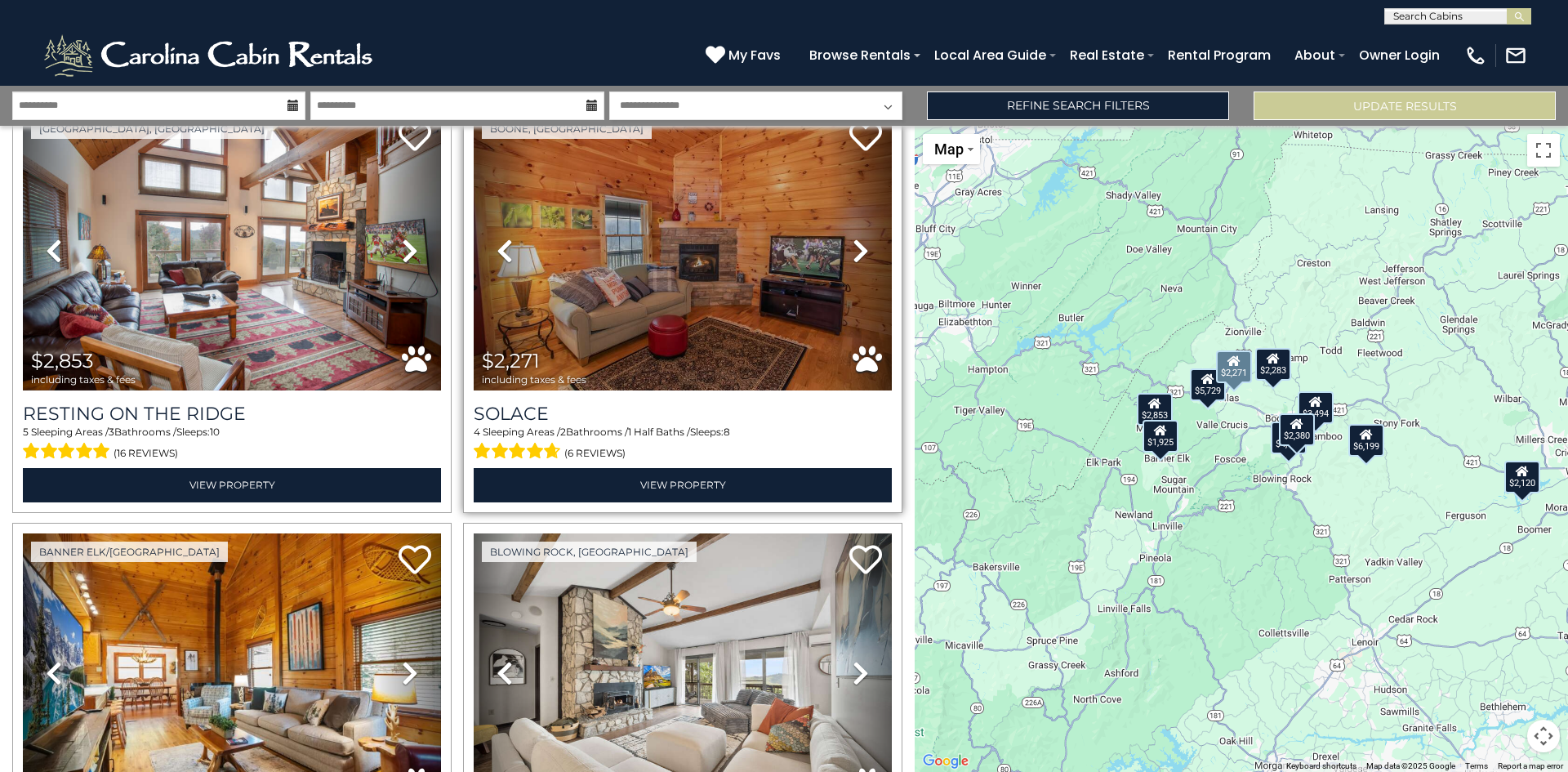
click at [852, 249] on icon at bounding box center [860, 251] width 16 height 26
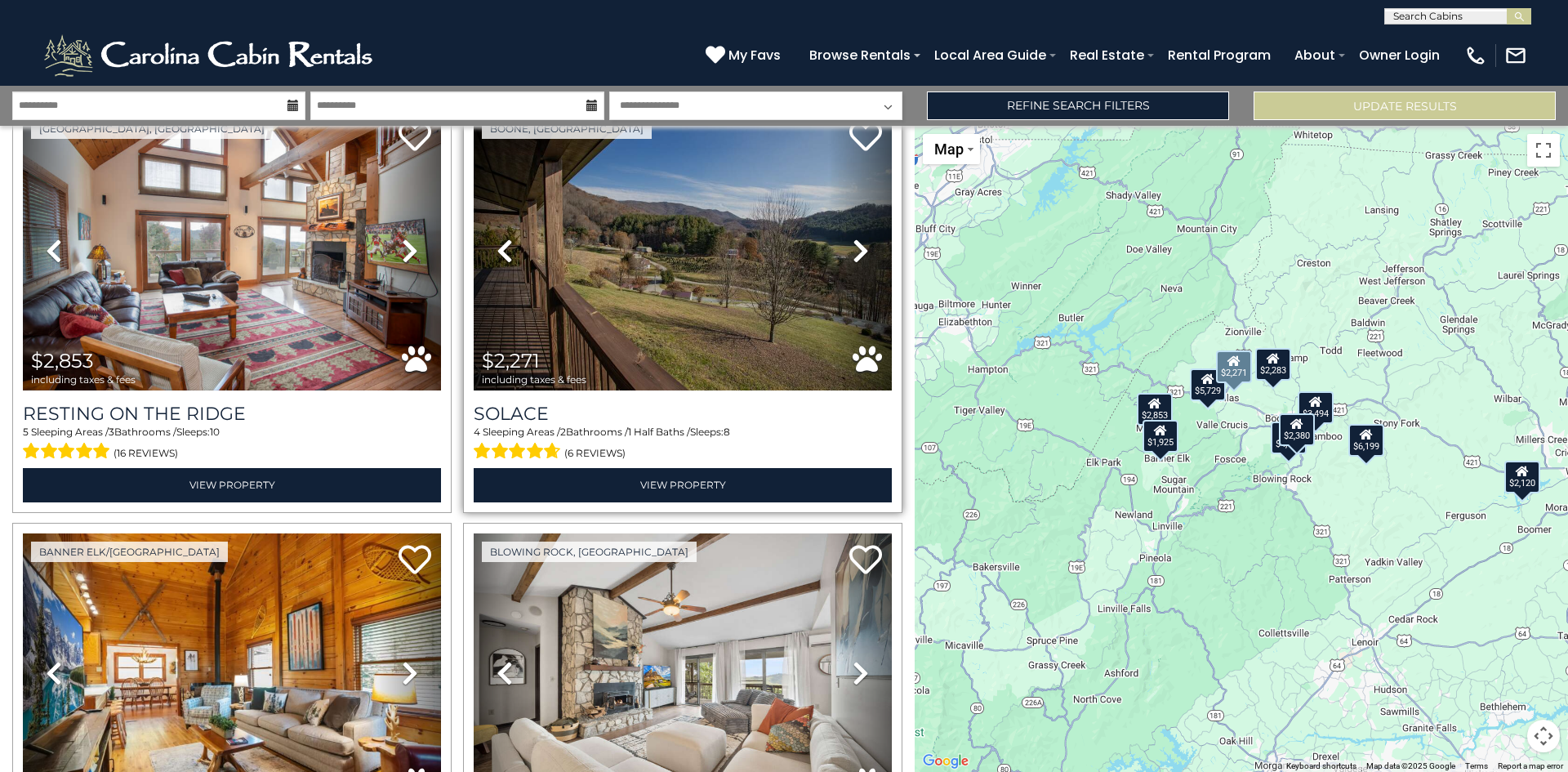
click at [852, 249] on icon at bounding box center [860, 251] width 16 height 26
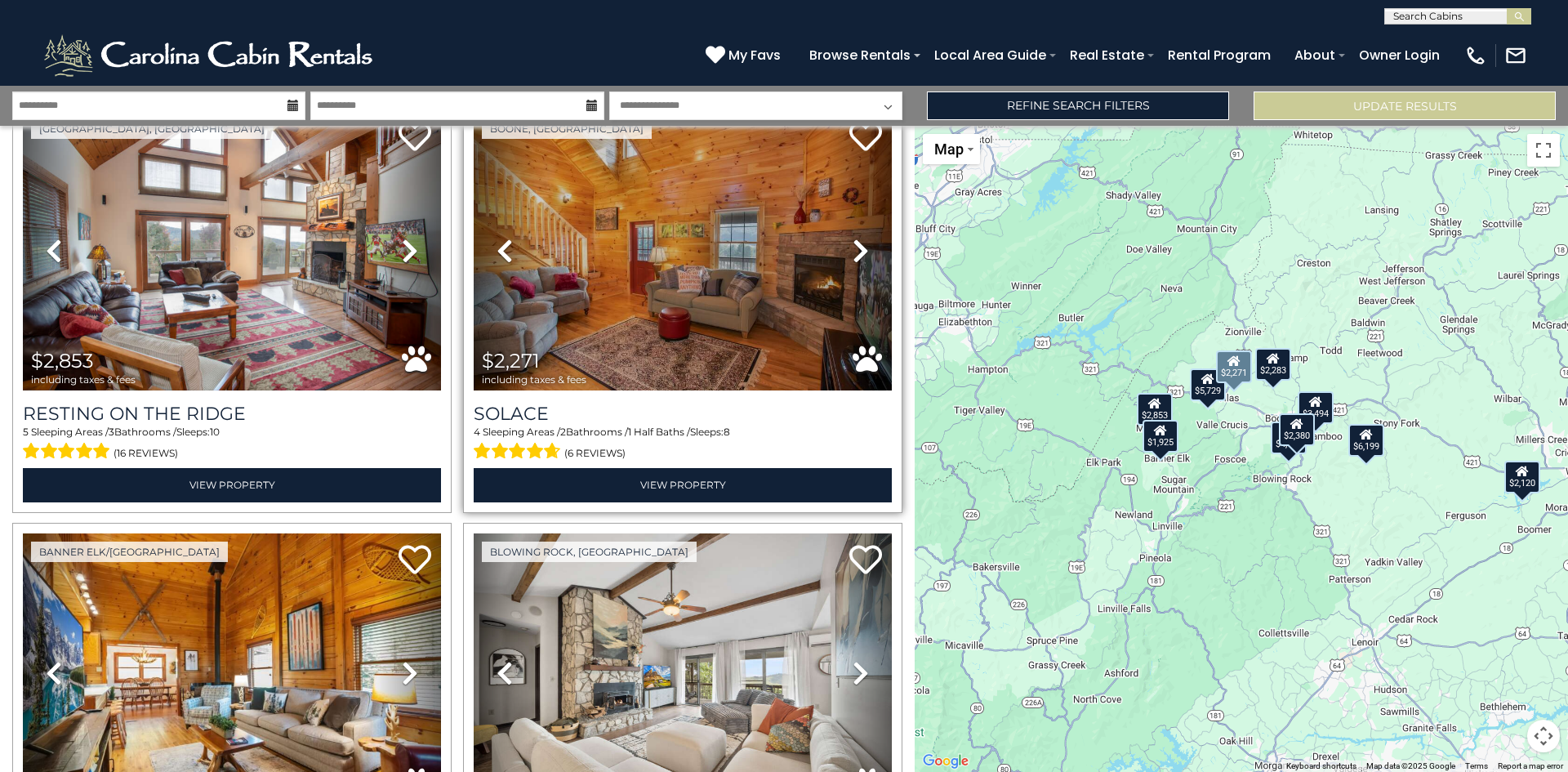
click at [852, 249] on icon at bounding box center [860, 251] width 16 height 26
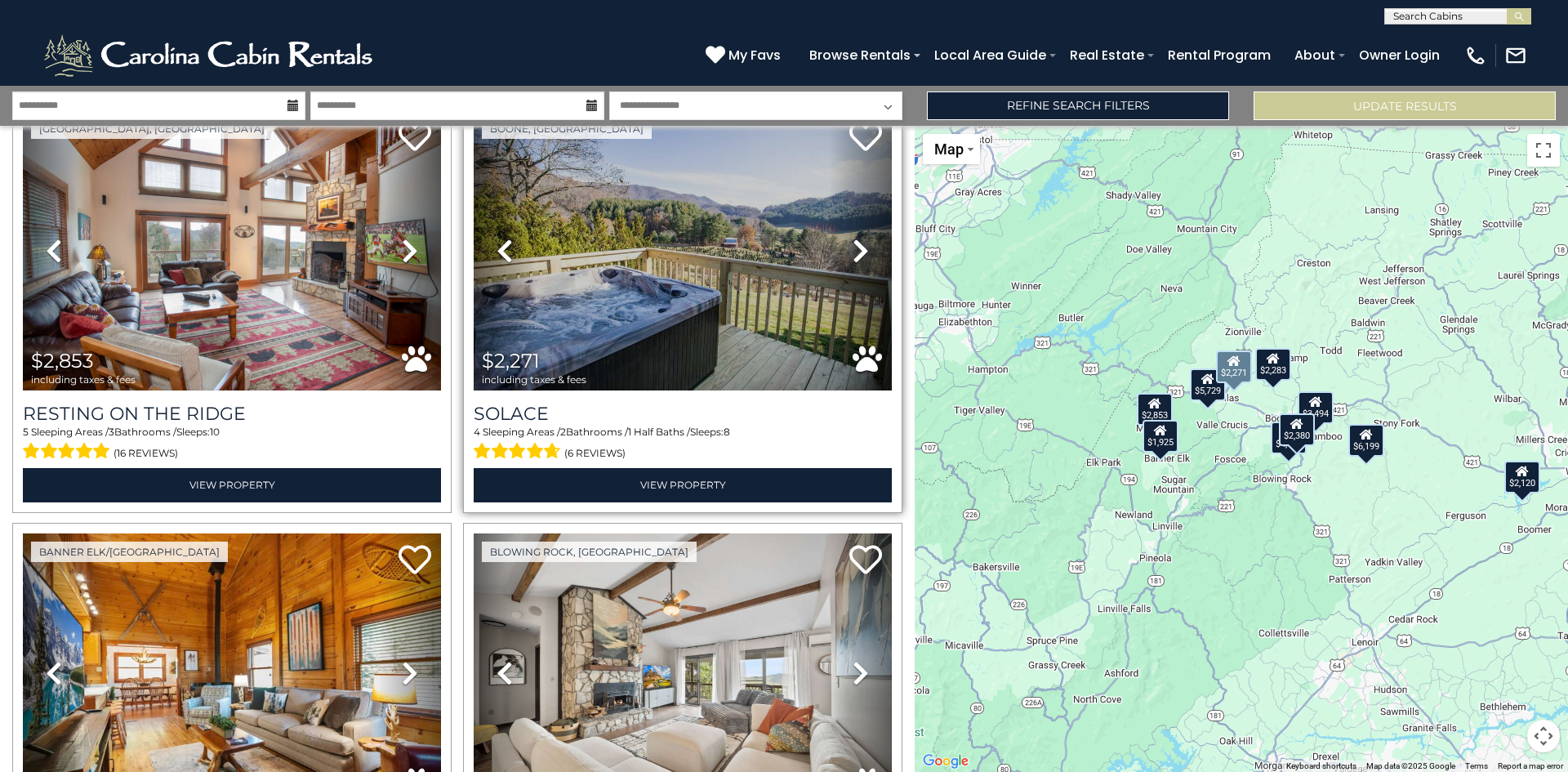
click at [852, 249] on icon at bounding box center [860, 251] width 16 height 26
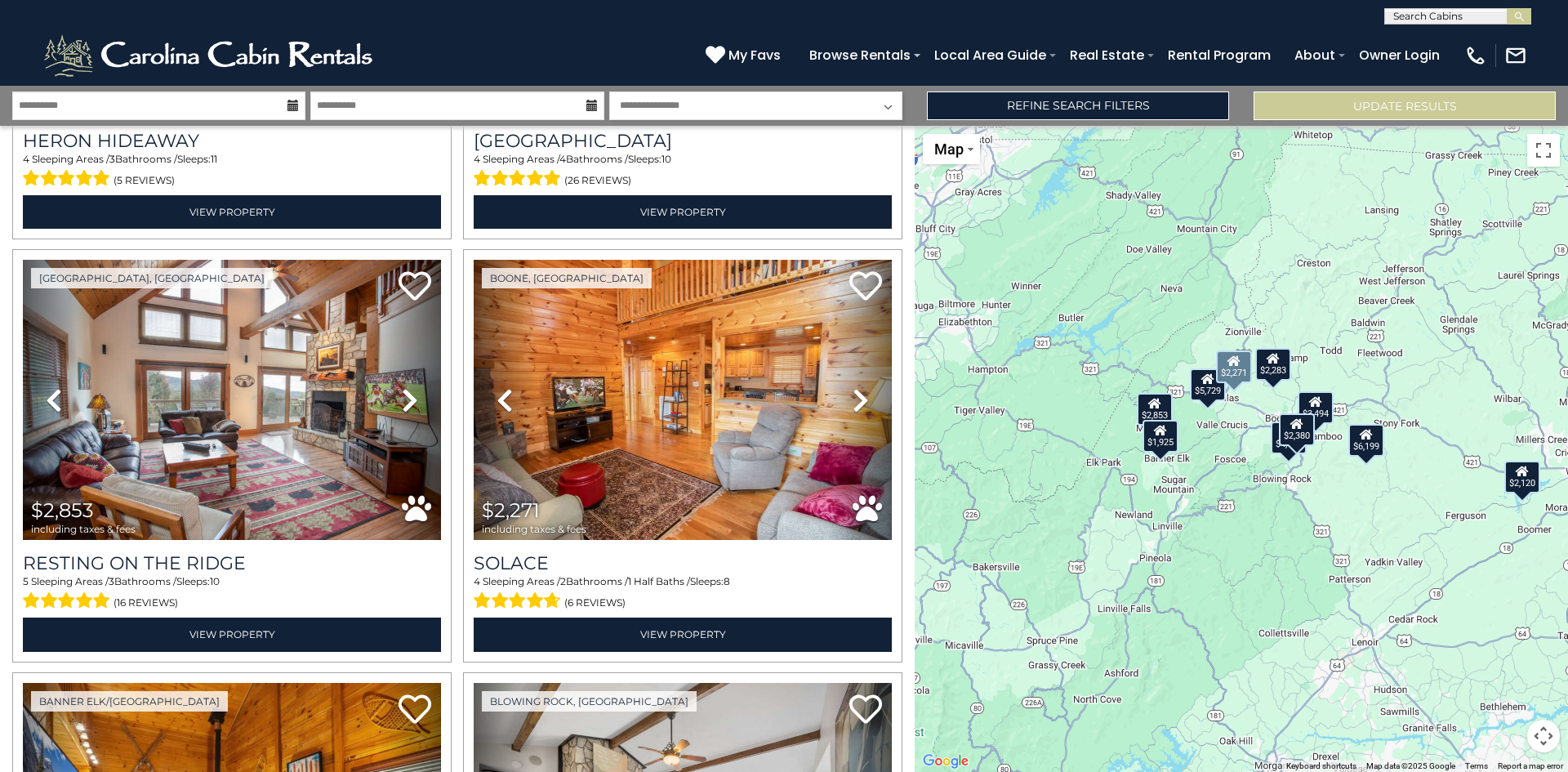
scroll to position [339, 0]
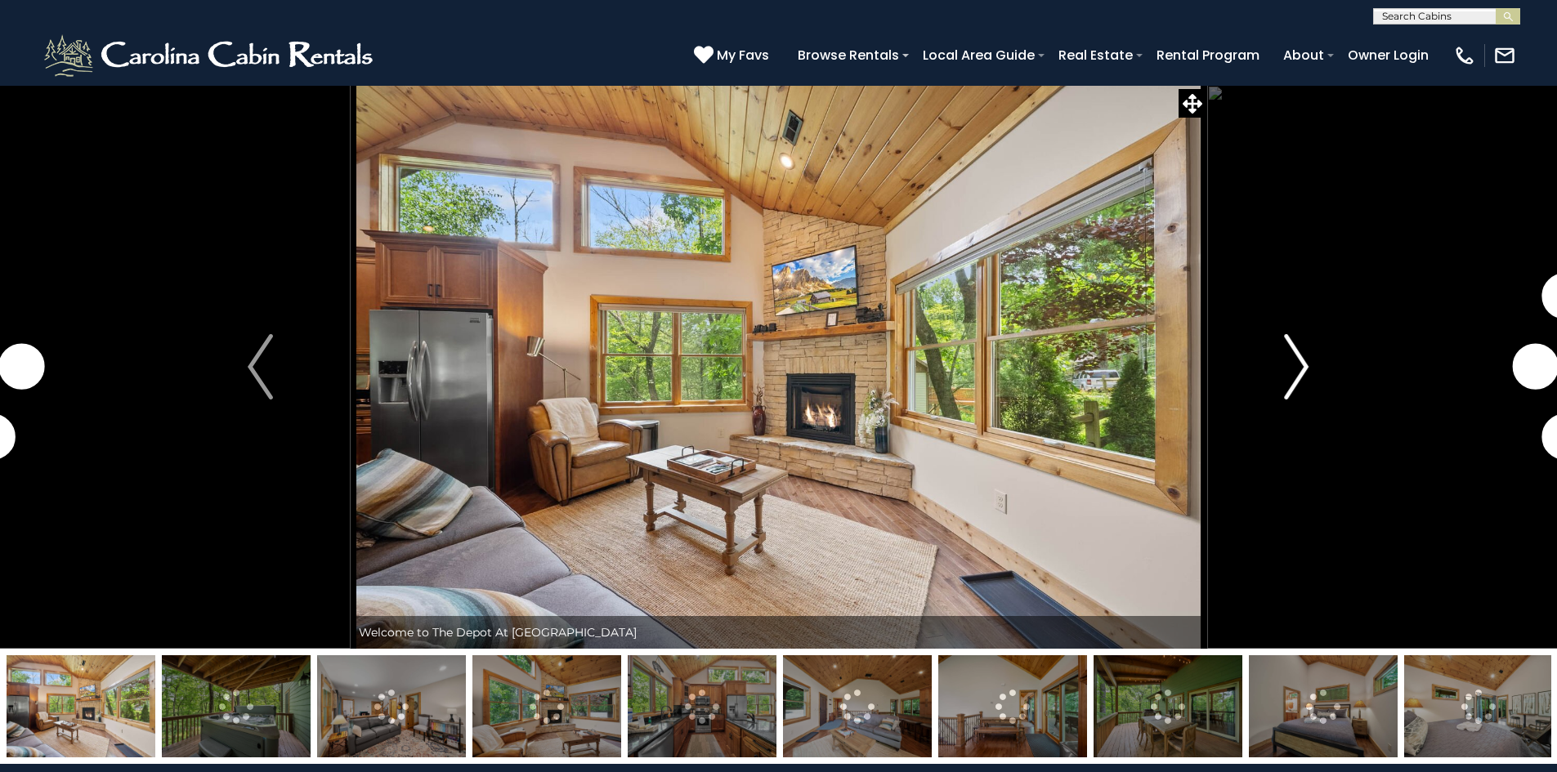
click at [1300, 361] on img "Next" at bounding box center [1296, 366] width 25 height 65
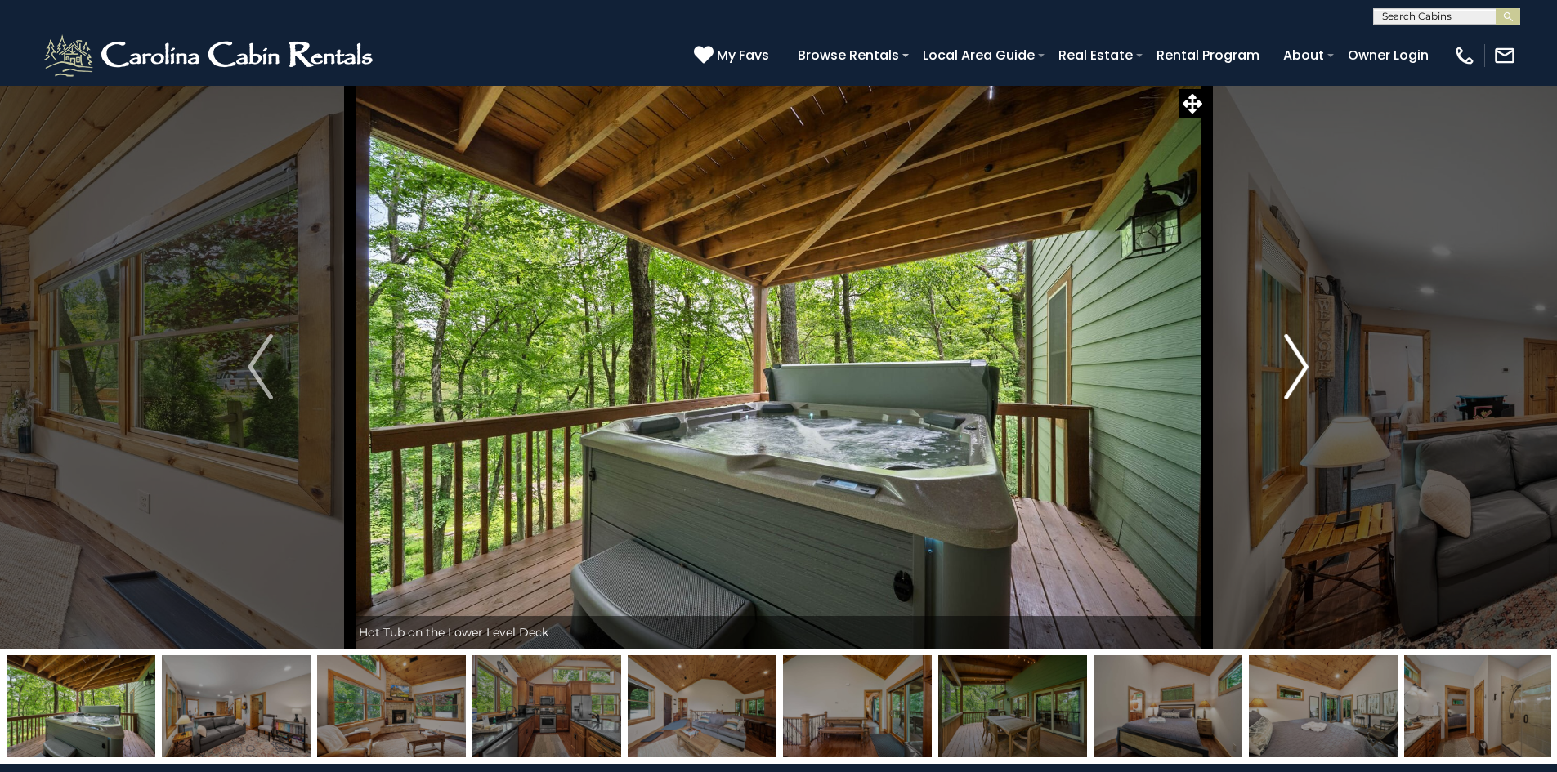
click at [1300, 361] on img "Next" at bounding box center [1296, 366] width 25 height 65
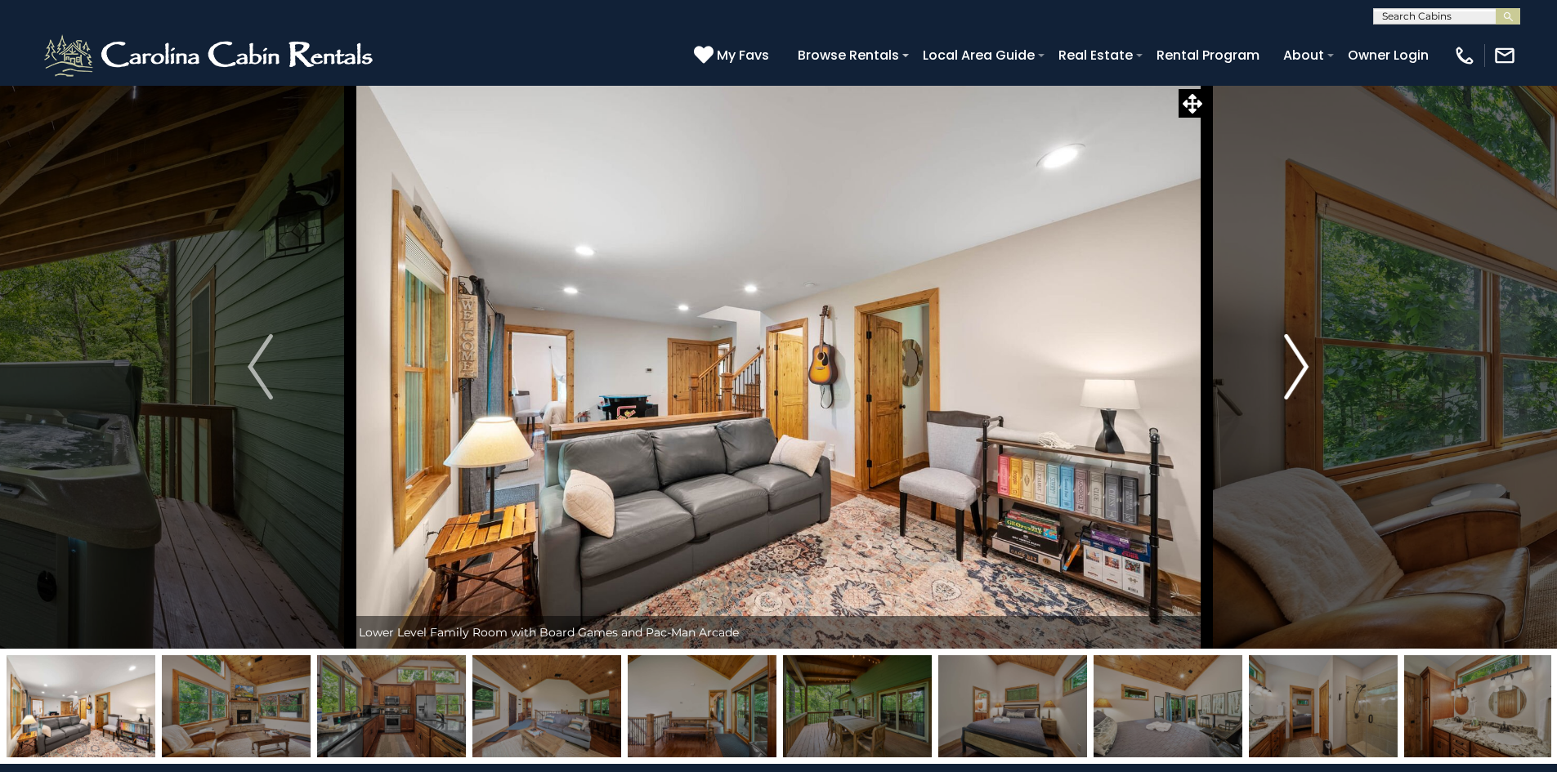
click at [1298, 361] on img "Next" at bounding box center [1296, 366] width 25 height 65
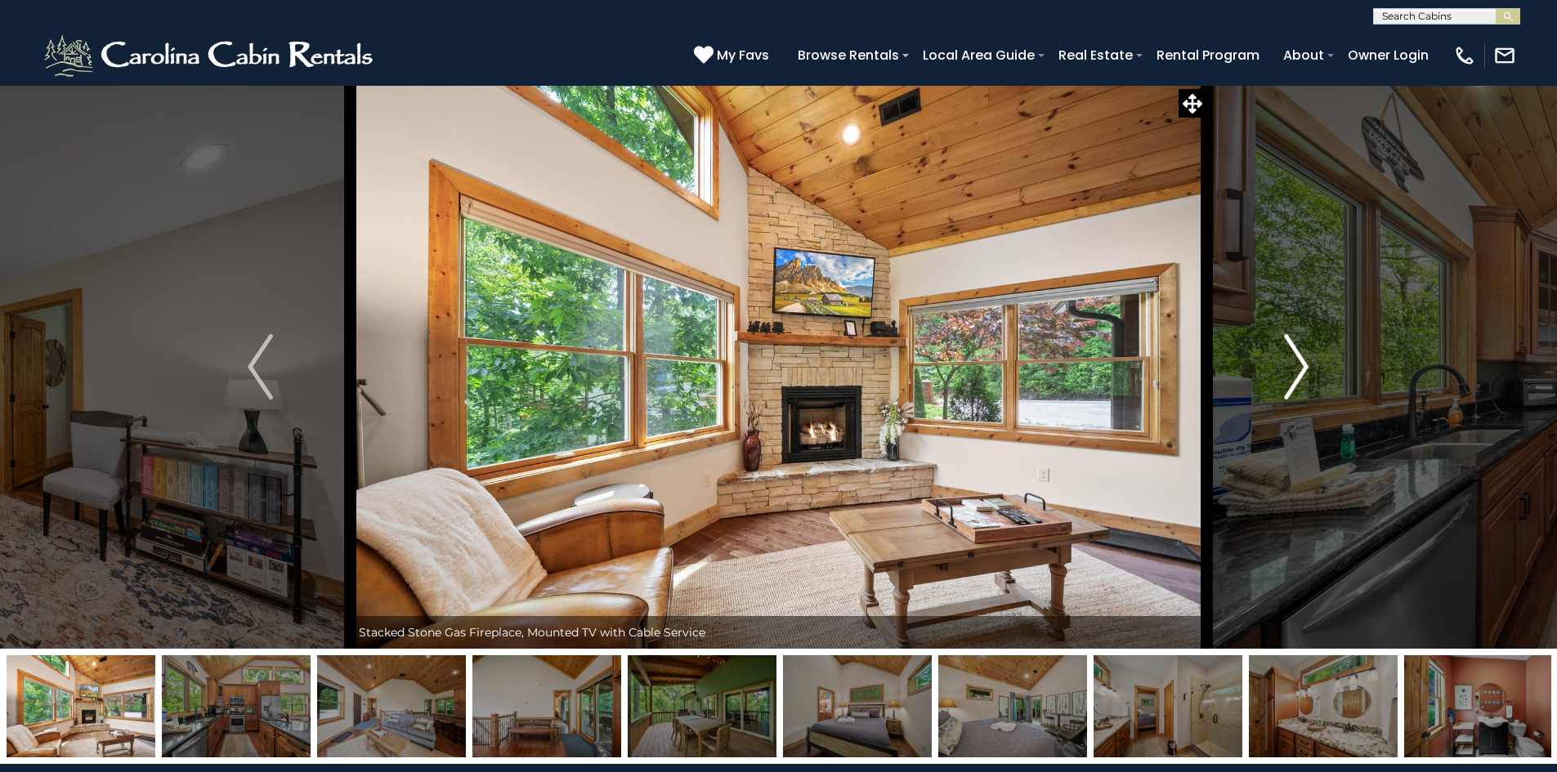
click at [1296, 361] on img "Next" at bounding box center [1296, 366] width 25 height 65
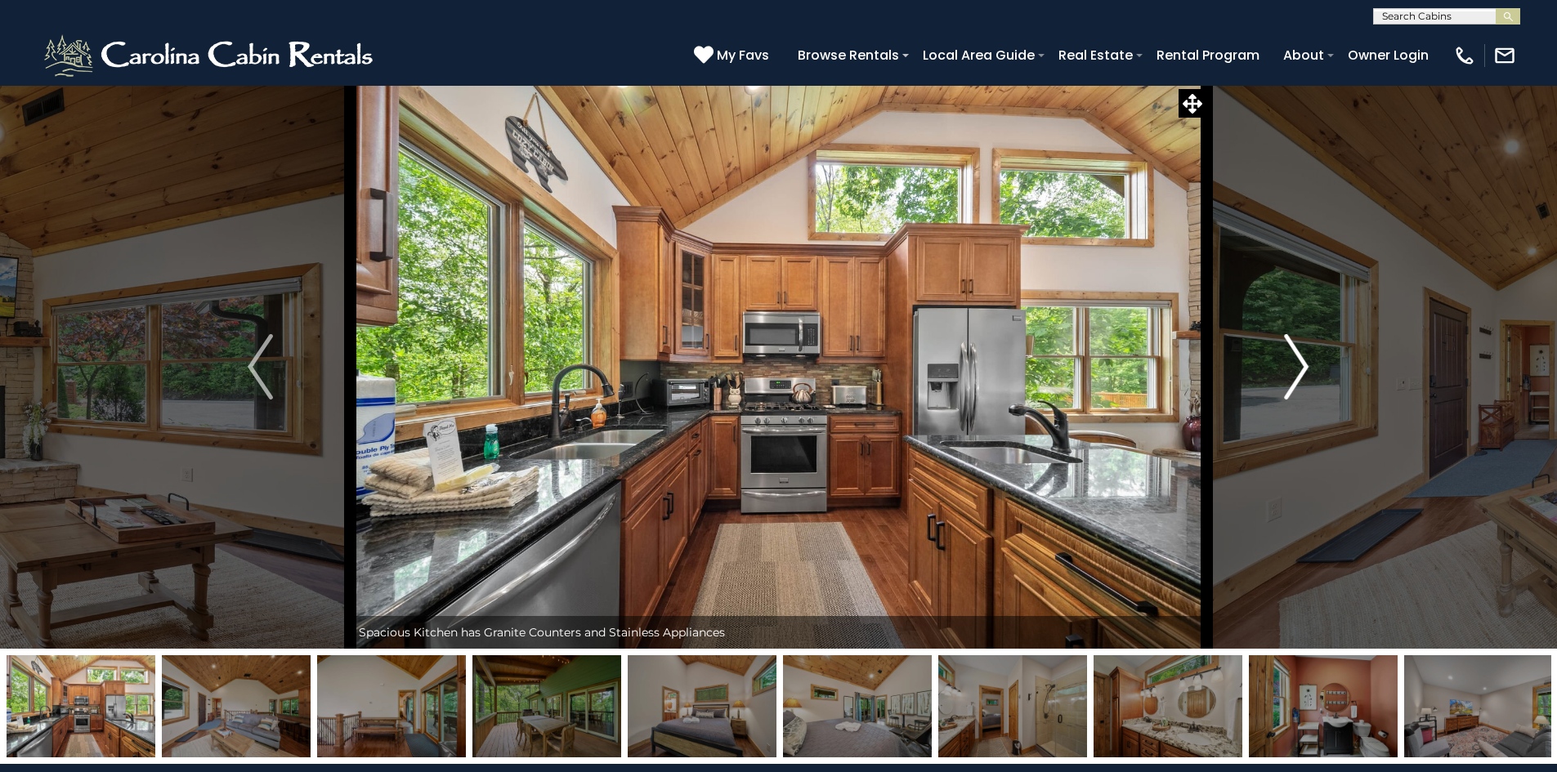
click at [1298, 363] on img "Next" at bounding box center [1296, 366] width 25 height 65
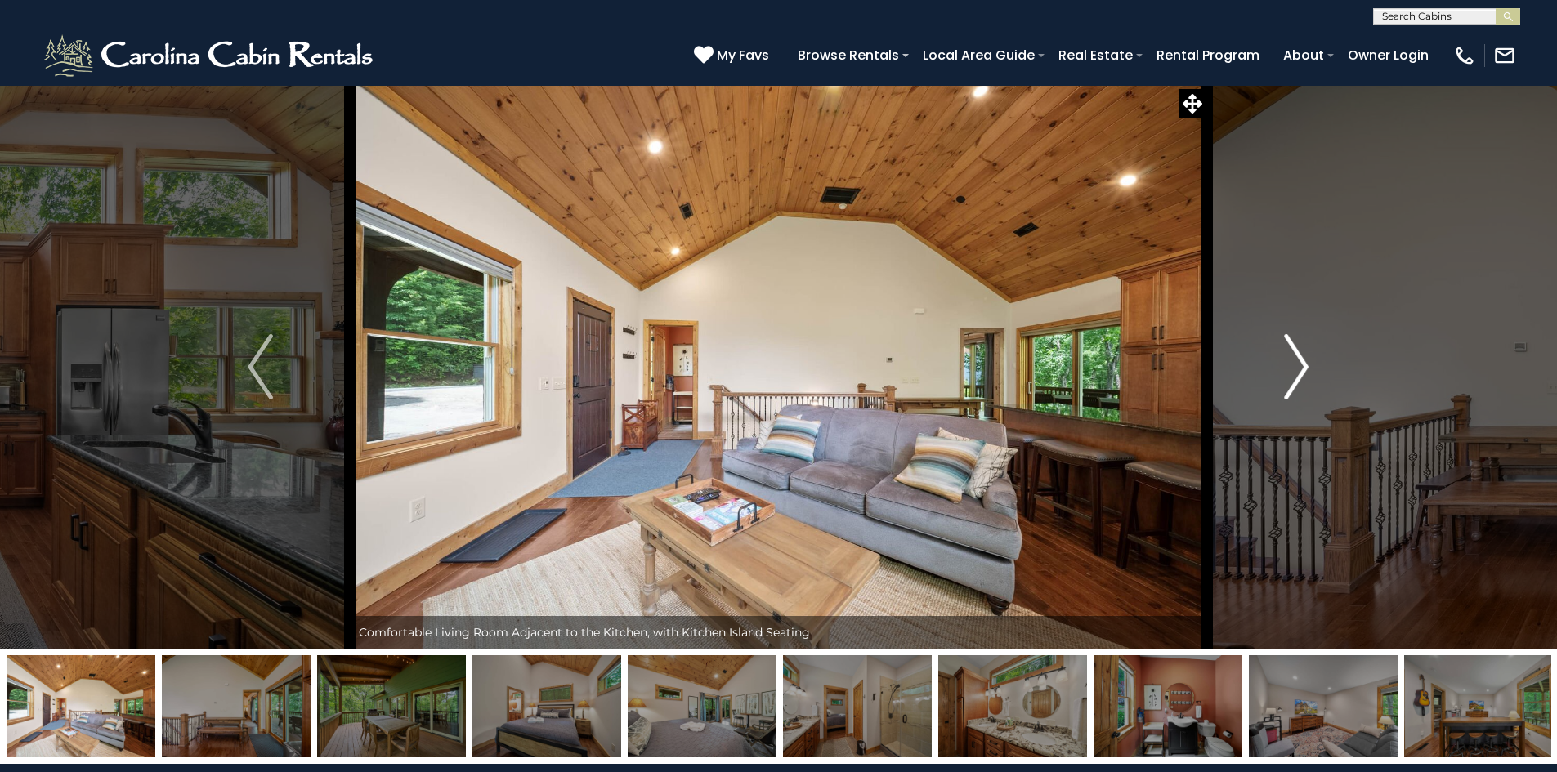
click at [1298, 365] on img "Next" at bounding box center [1296, 366] width 25 height 65
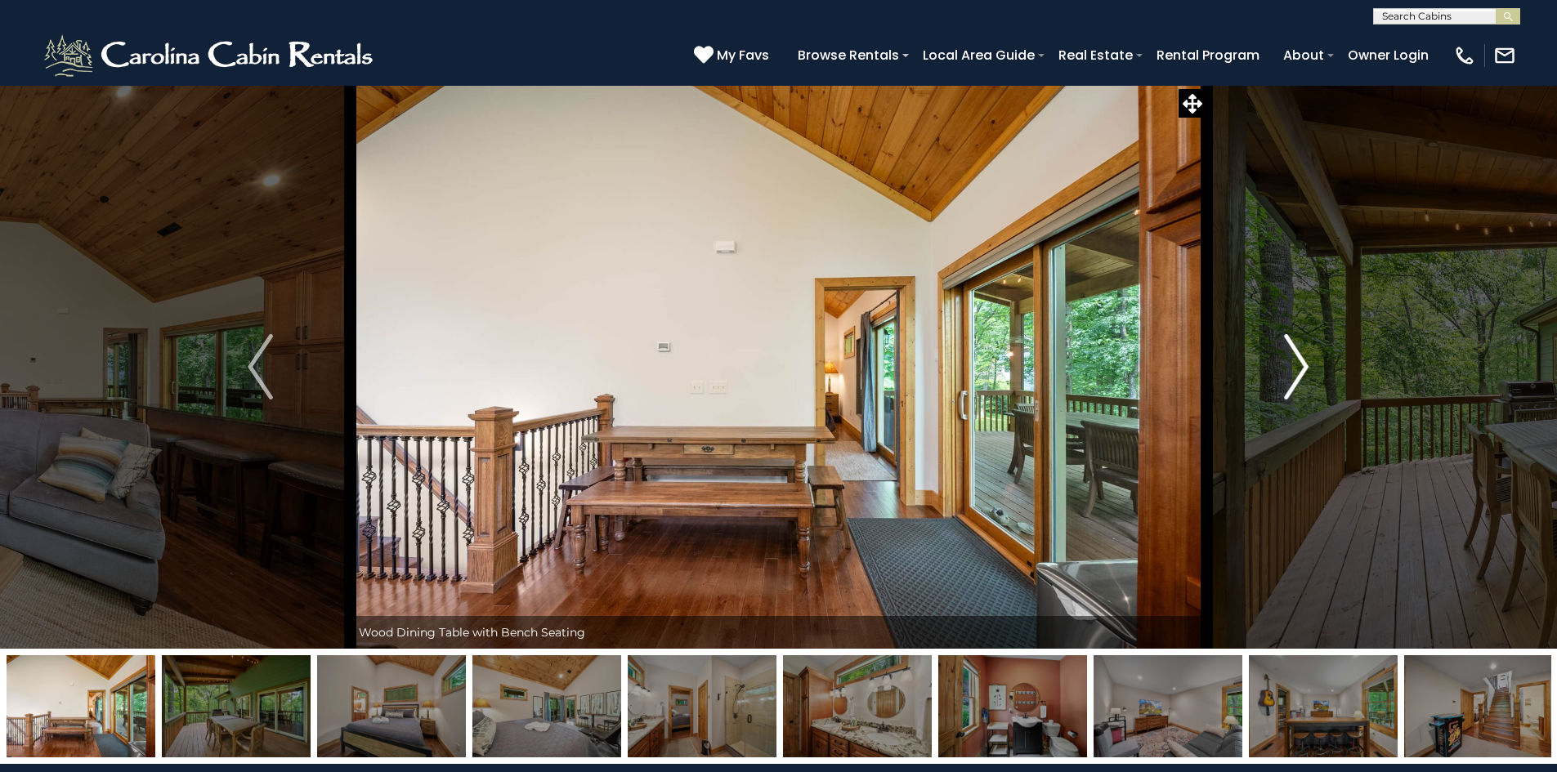
click at [1298, 365] on img "Next" at bounding box center [1296, 366] width 25 height 65
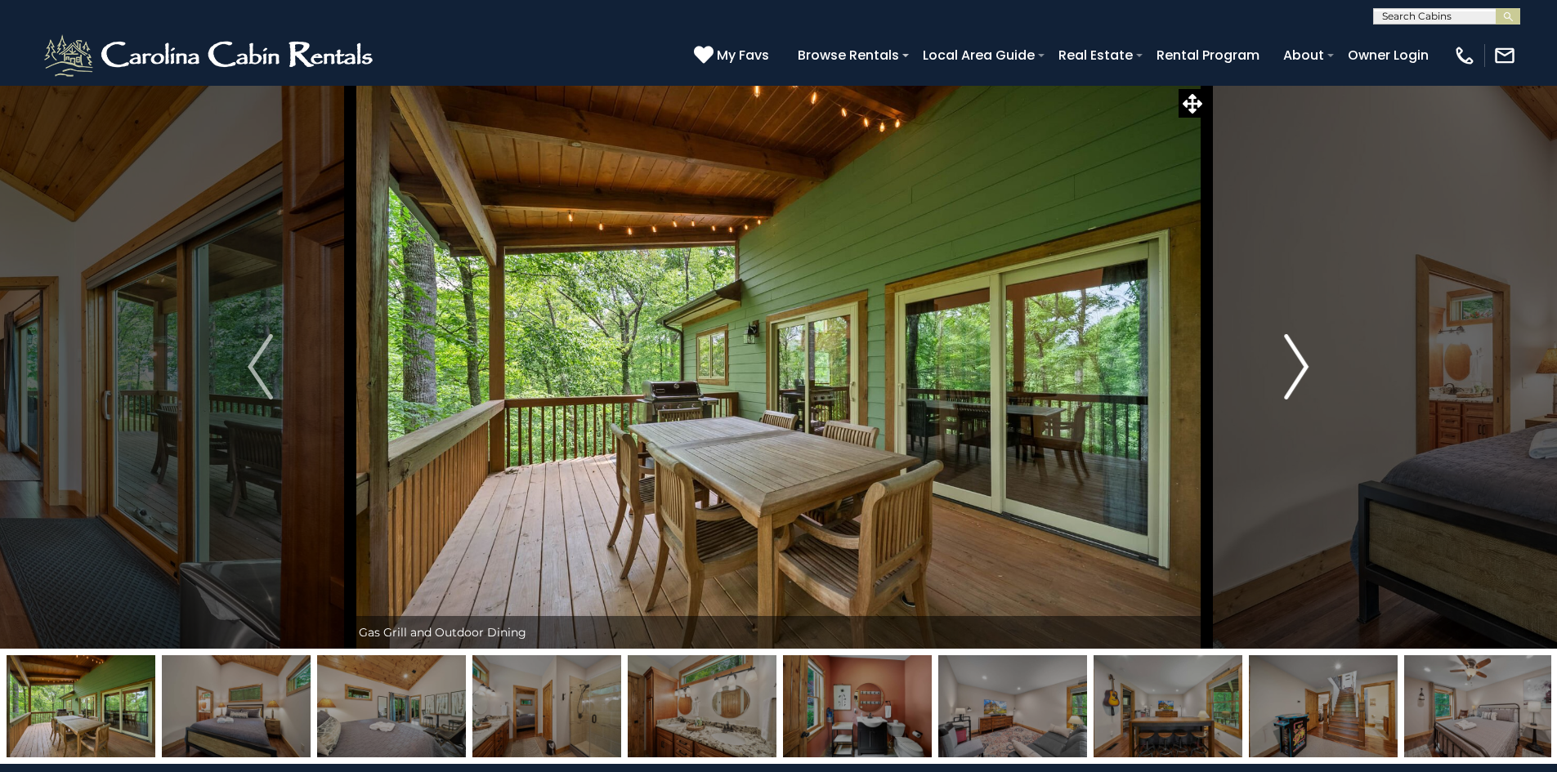
click at [1298, 365] on img "Next" at bounding box center [1296, 366] width 25 height 65
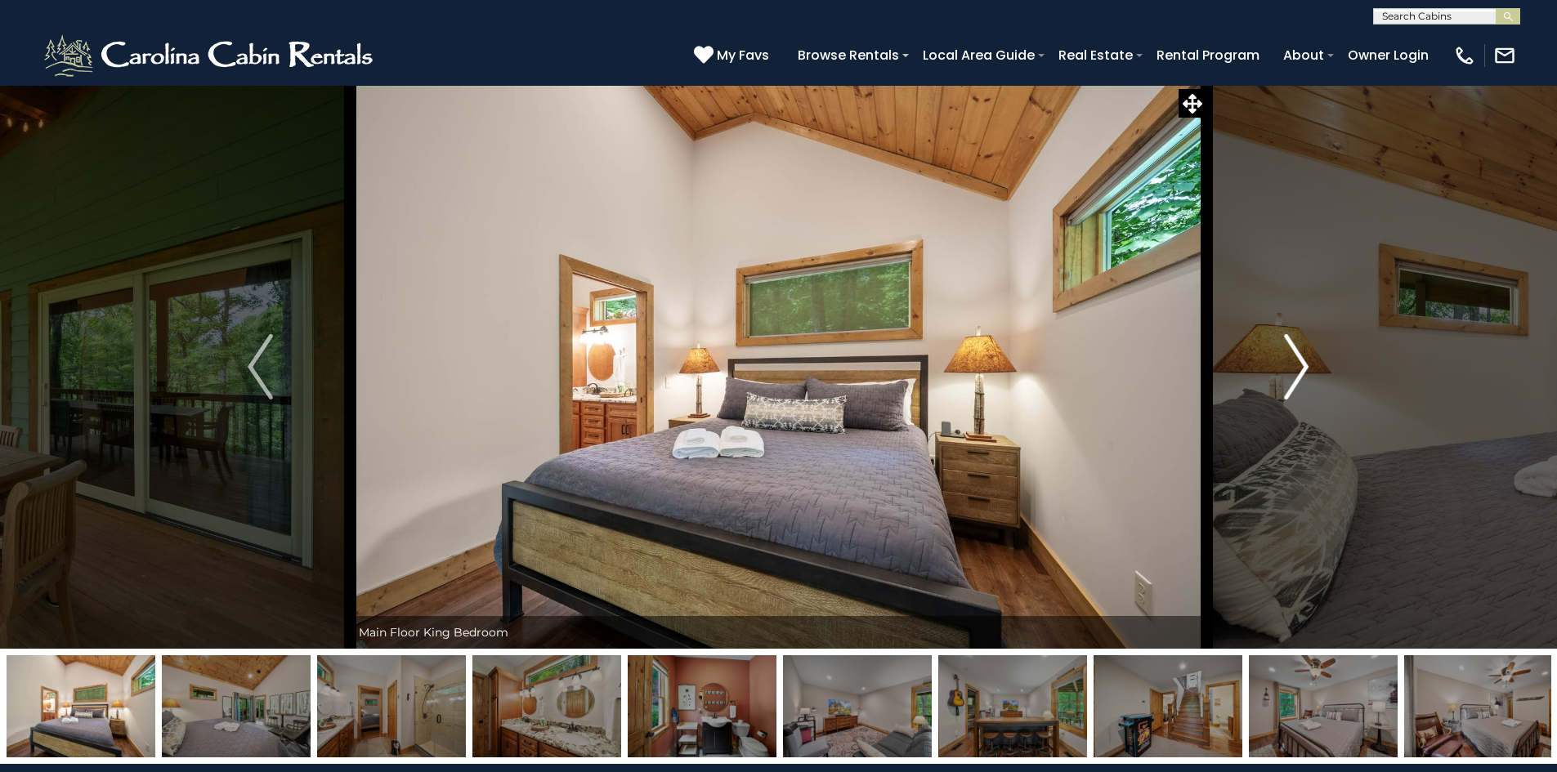
click at [1298, 365] on img "Next" at bounding box center [1296, 366] width 25 height 65
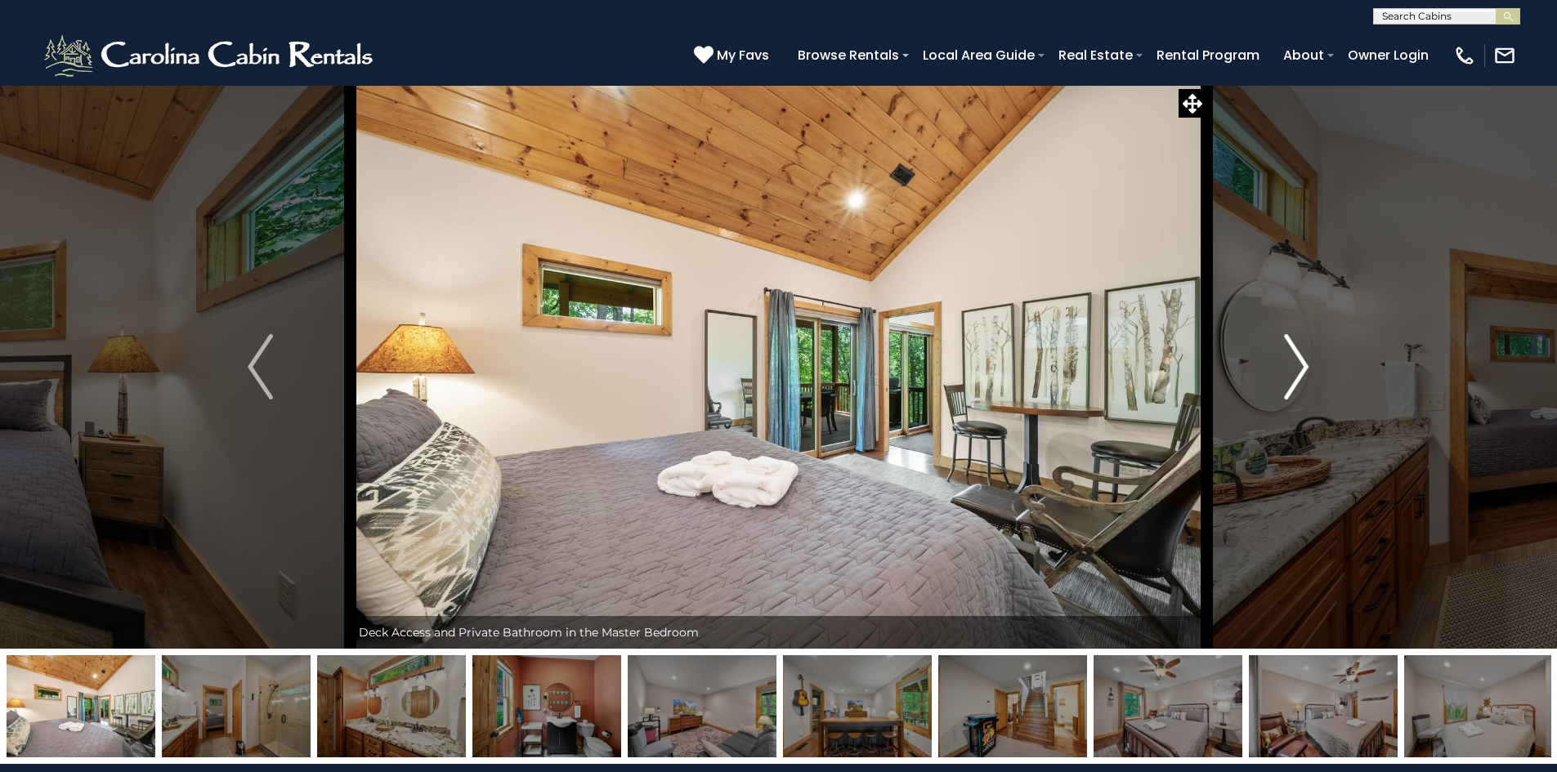
click at [1298, 365] on img "Next" at bounding box center [1296, 366] width 25 height 65
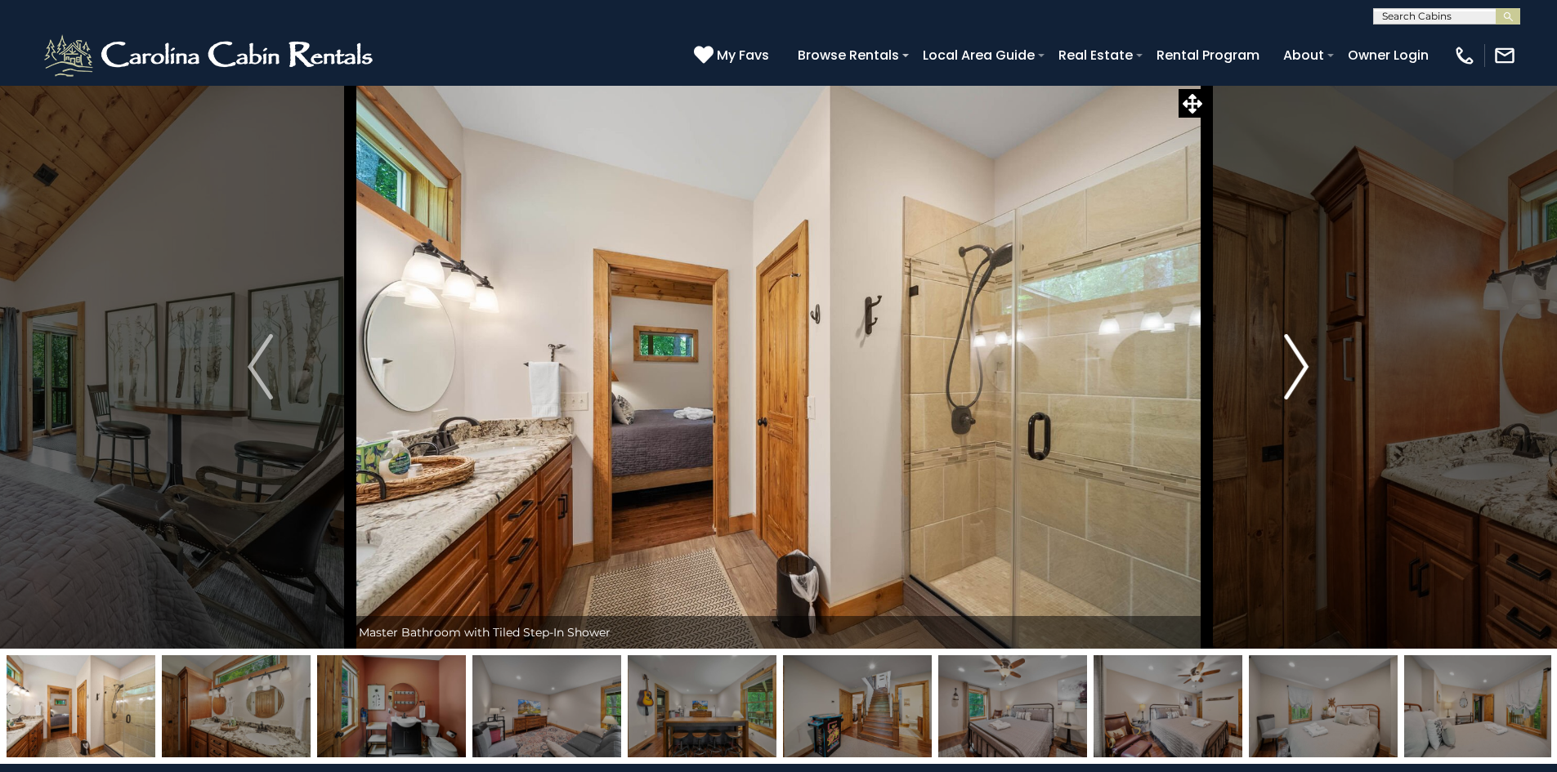
click at [1298, 365] on img "Next" at bounding box center [1296, 366] width 25 height 65
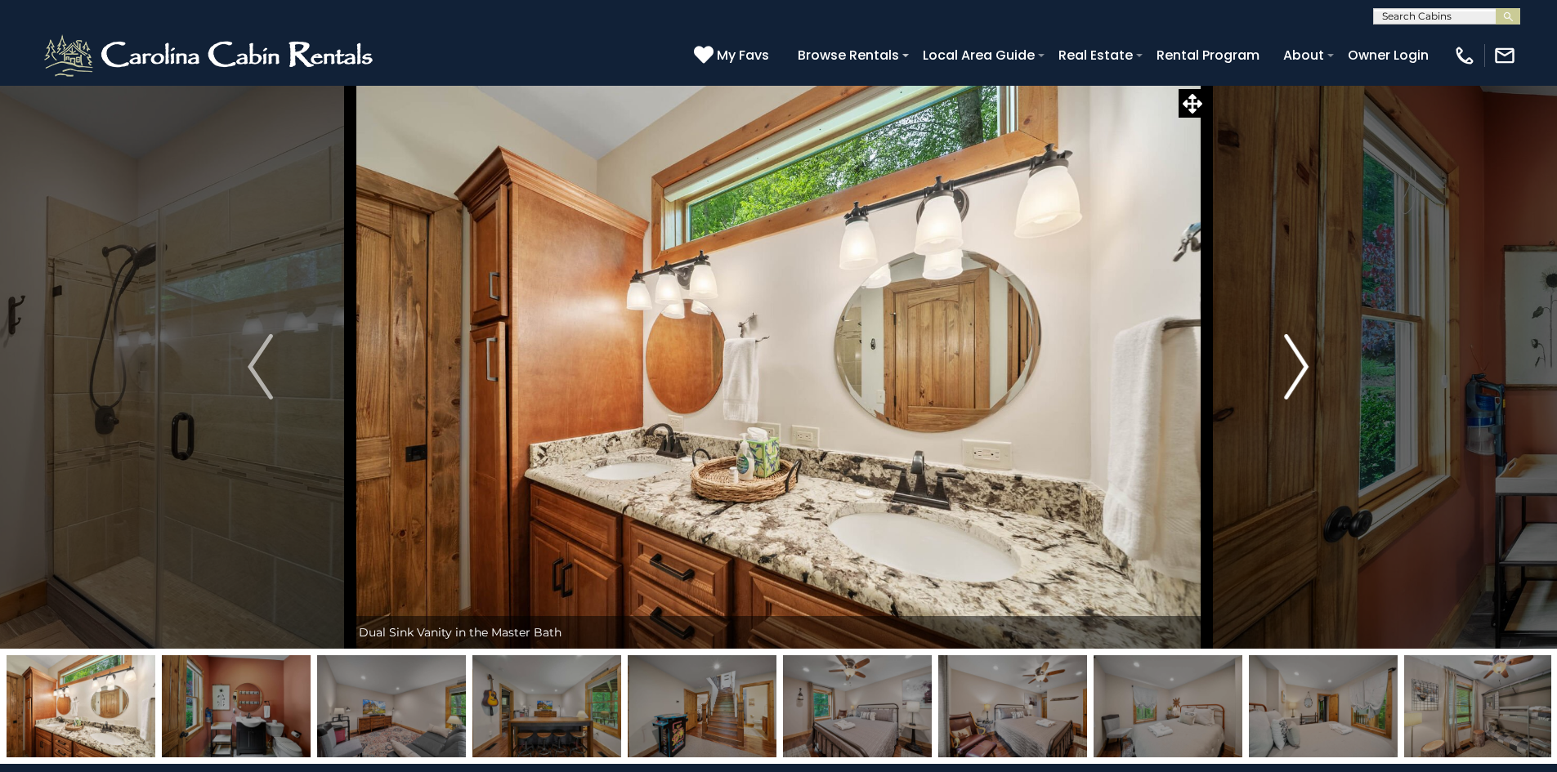
click at [1298, 365] on img "Next" at bounding box center [1296, 366] width 25 height 65
